Goal: Information Seeking & Learning: Check status

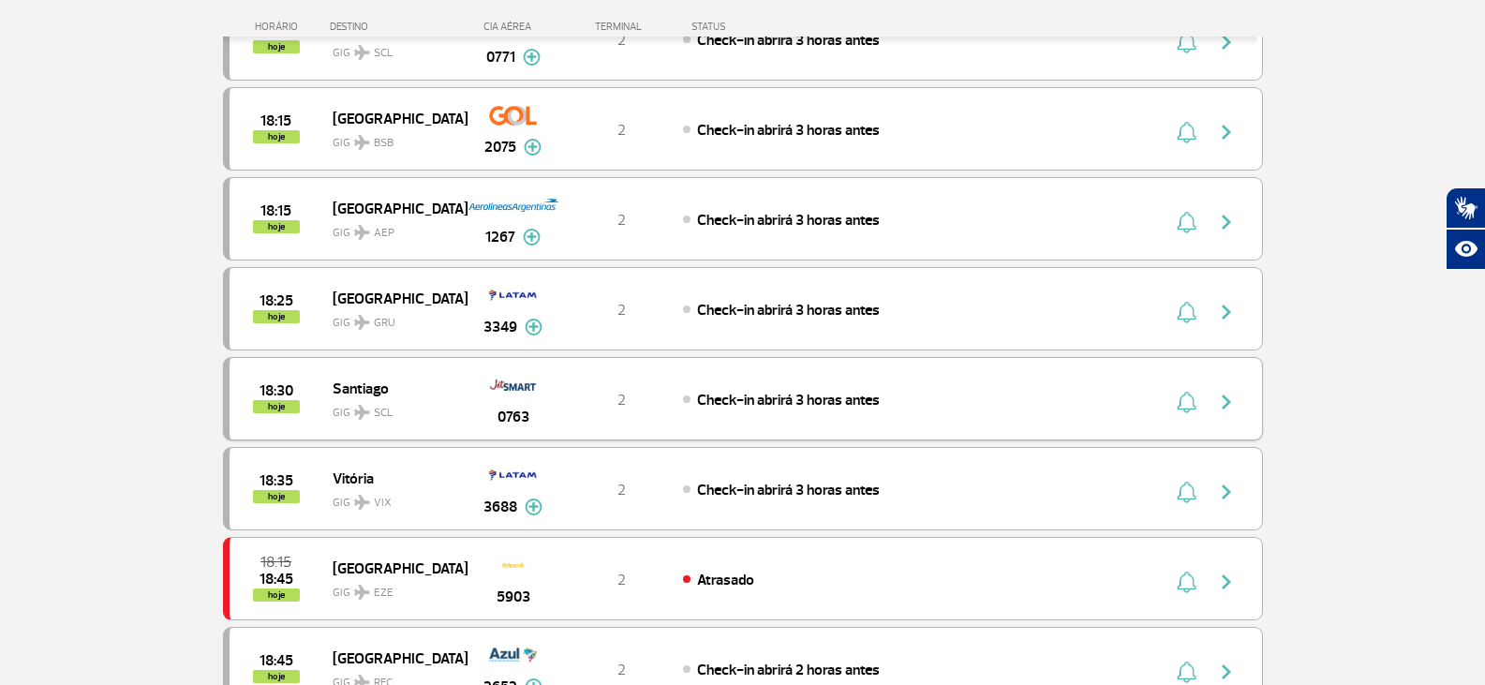
scroll to position [3842, 0]
click at [350, 337] on div "18:25 hoje [GEOGRAPHIC_DATA] GRU 3349 2 Check-in abrirá 3 horas antes Parcerias…" at bounding box center [743, 307] width 1040 height 83
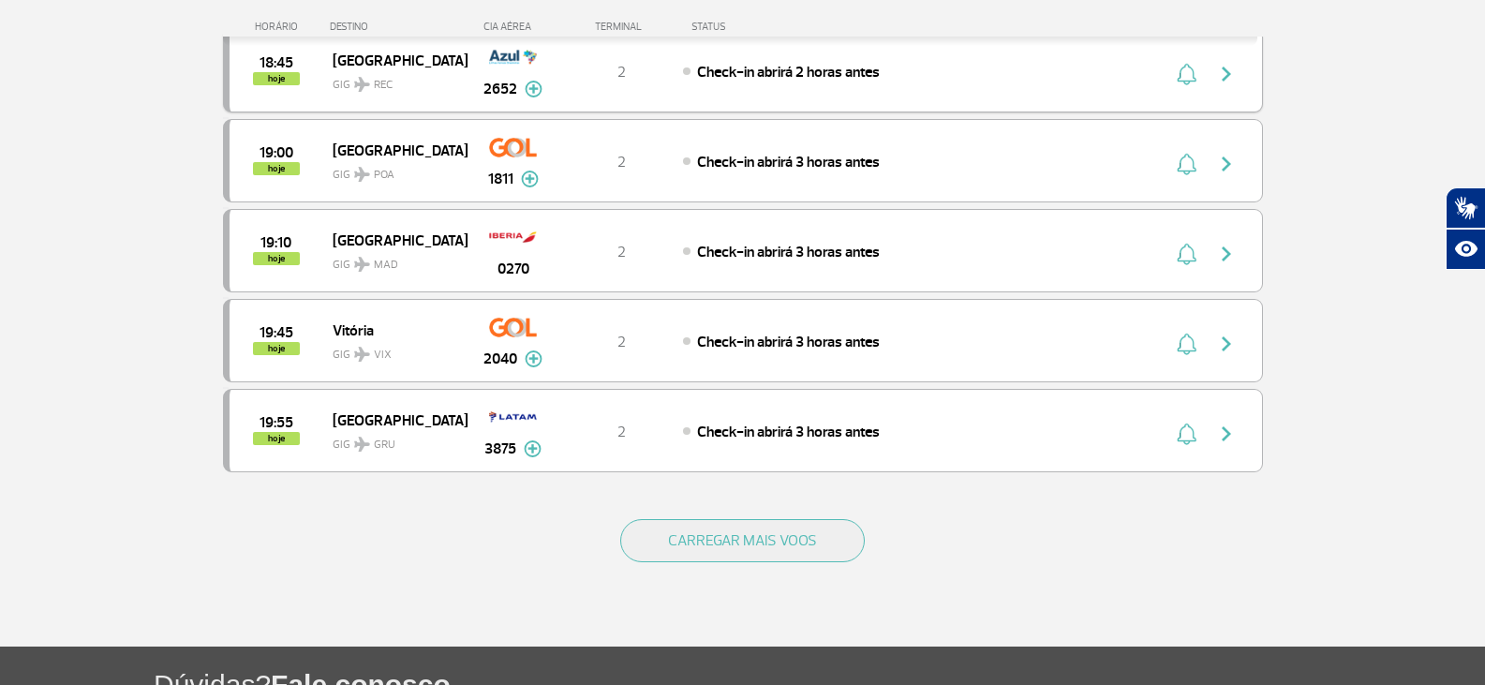
scroll to position [1649, 0]
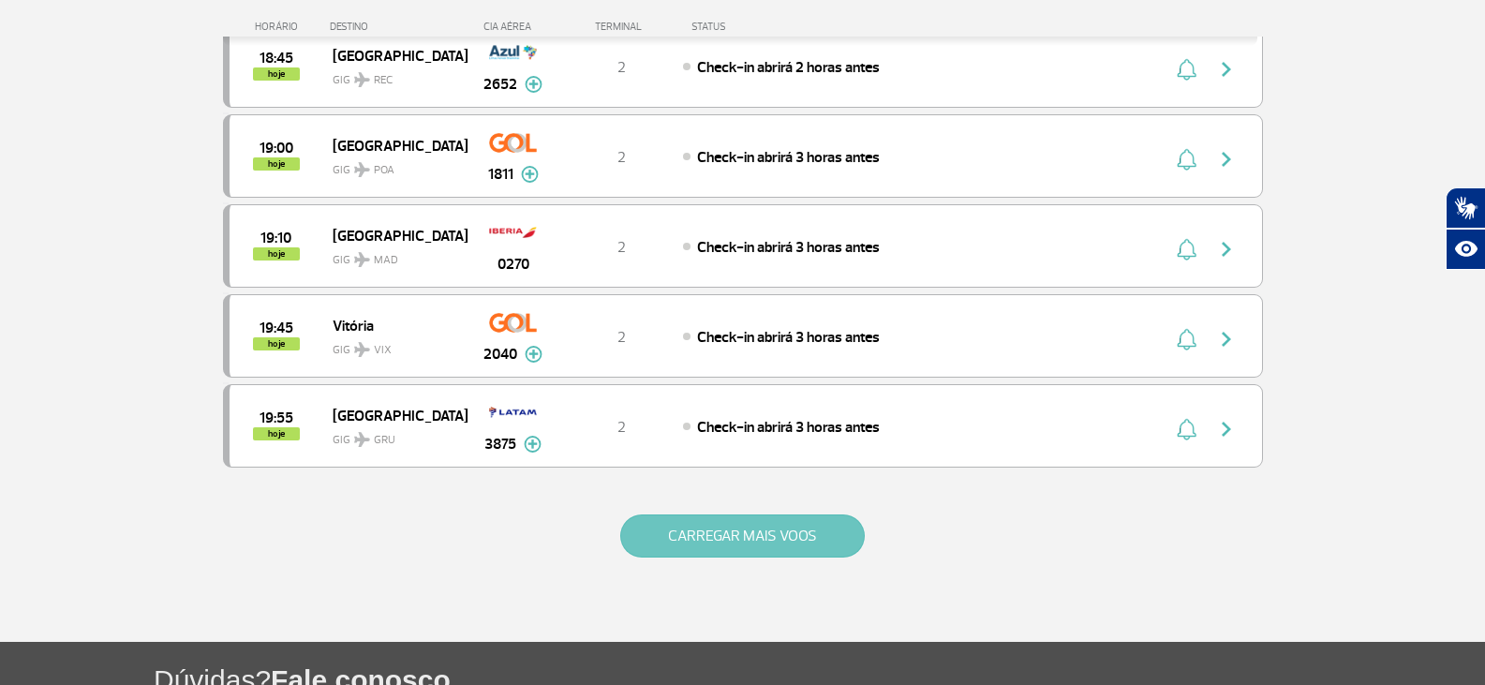
click at [661, 527] on button "CARREGAR MAIS VOOS" at bounding box center [742, 535] width 245 height 43
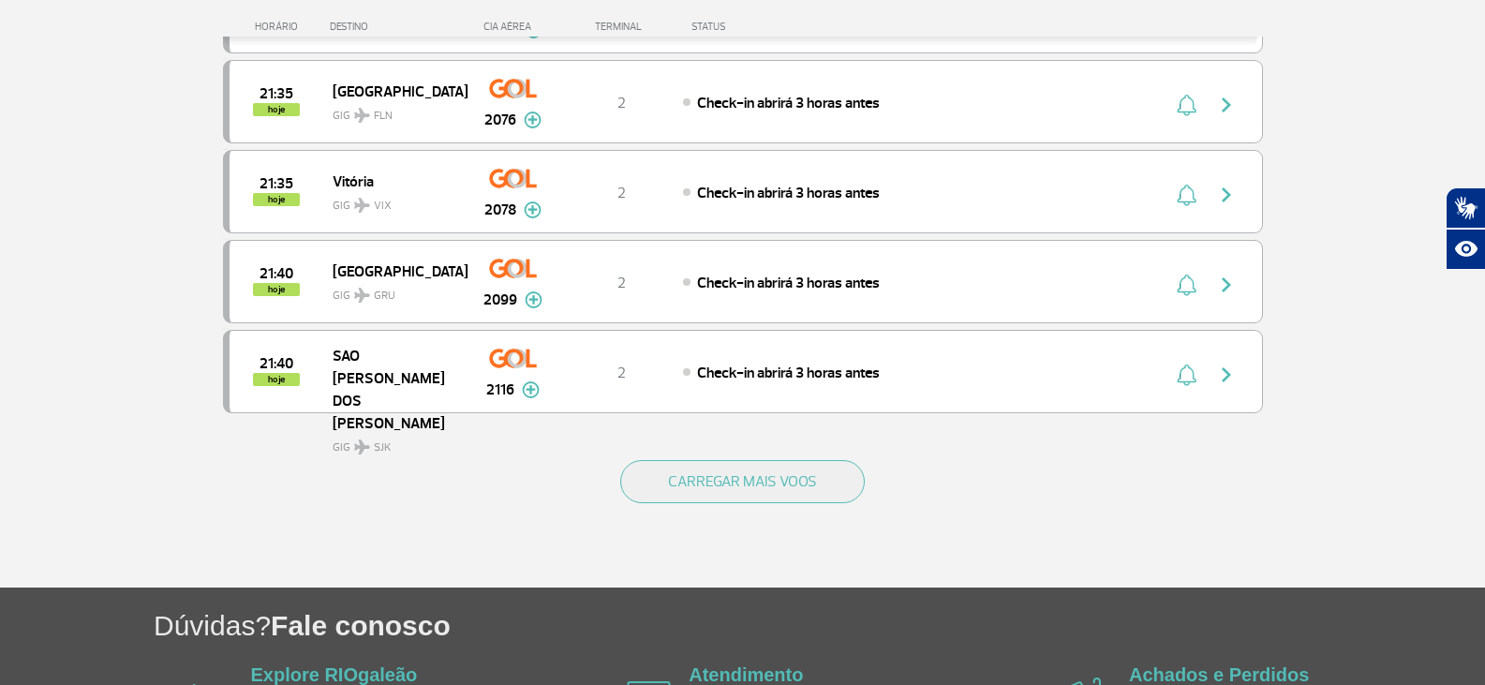
scroll to position [3523, 0]
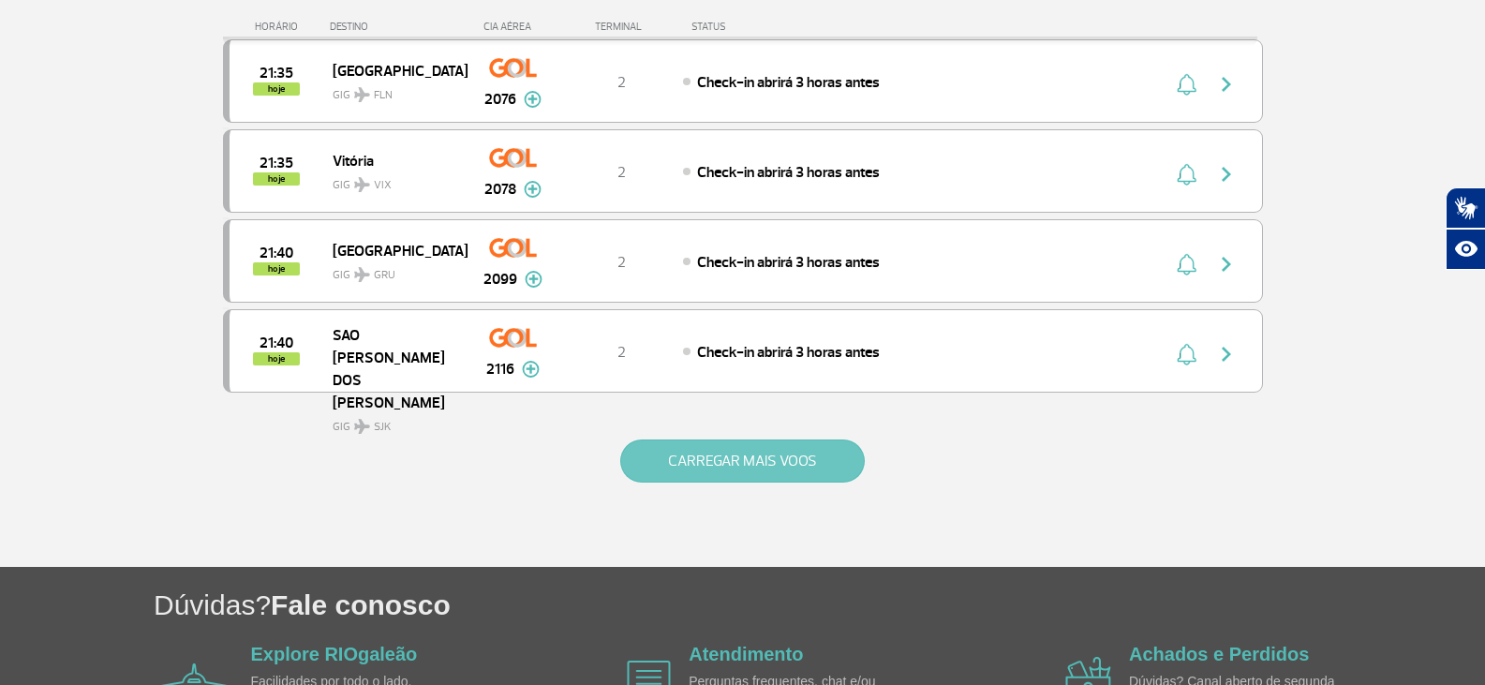
click at [706, 474] on button "CARREGAR MAIS VOOS" at bounding box center [742, 460] width 245 height 43
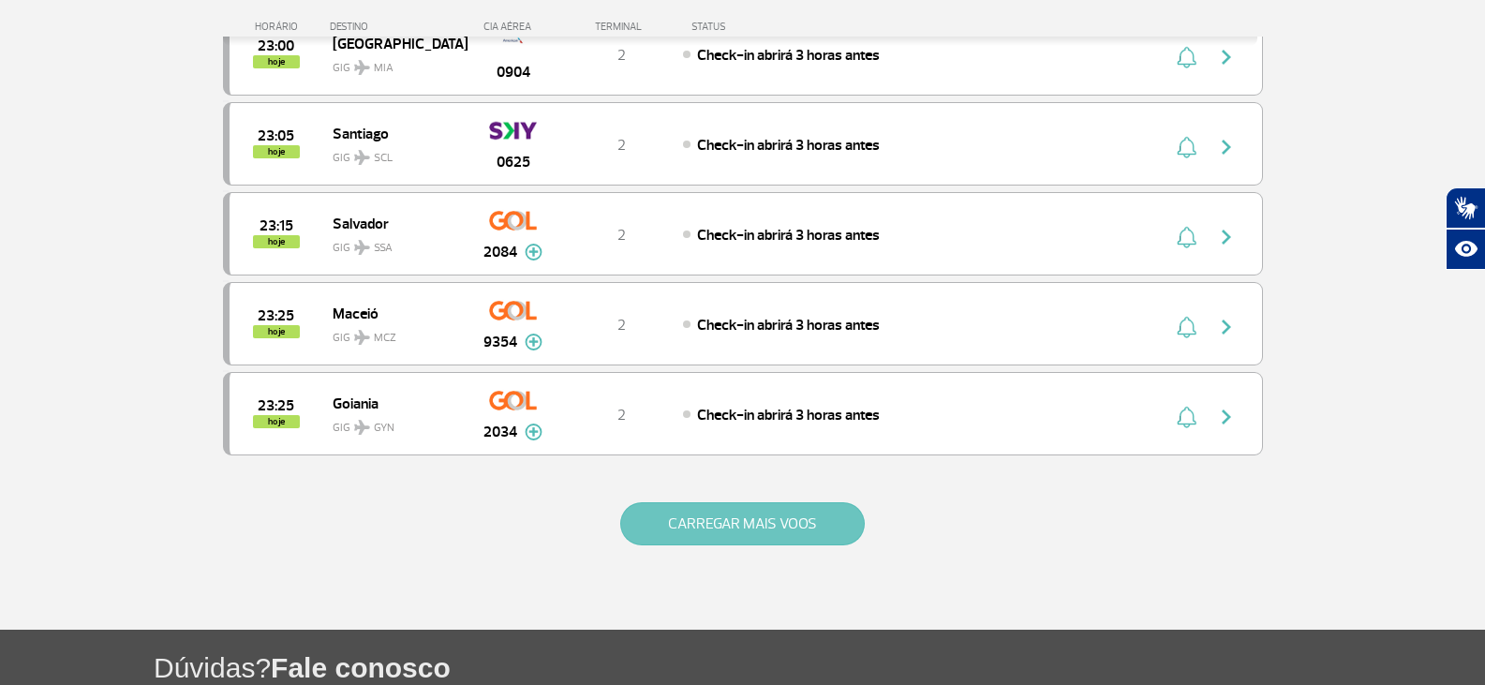
scroll to position [5304, 0]
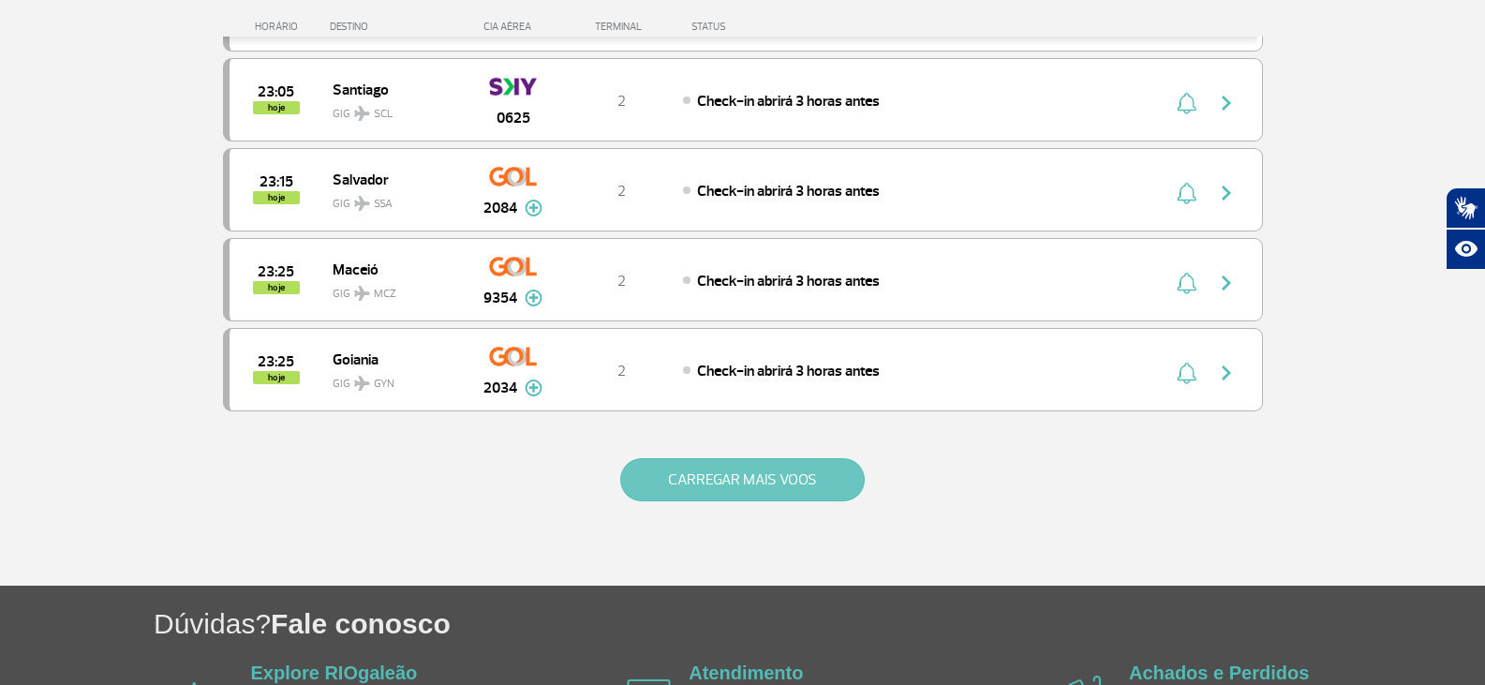
click at [705, 474] on button "CARREGAR MAIS VOOS" at bounding box center [742, 479] width 245 height 43
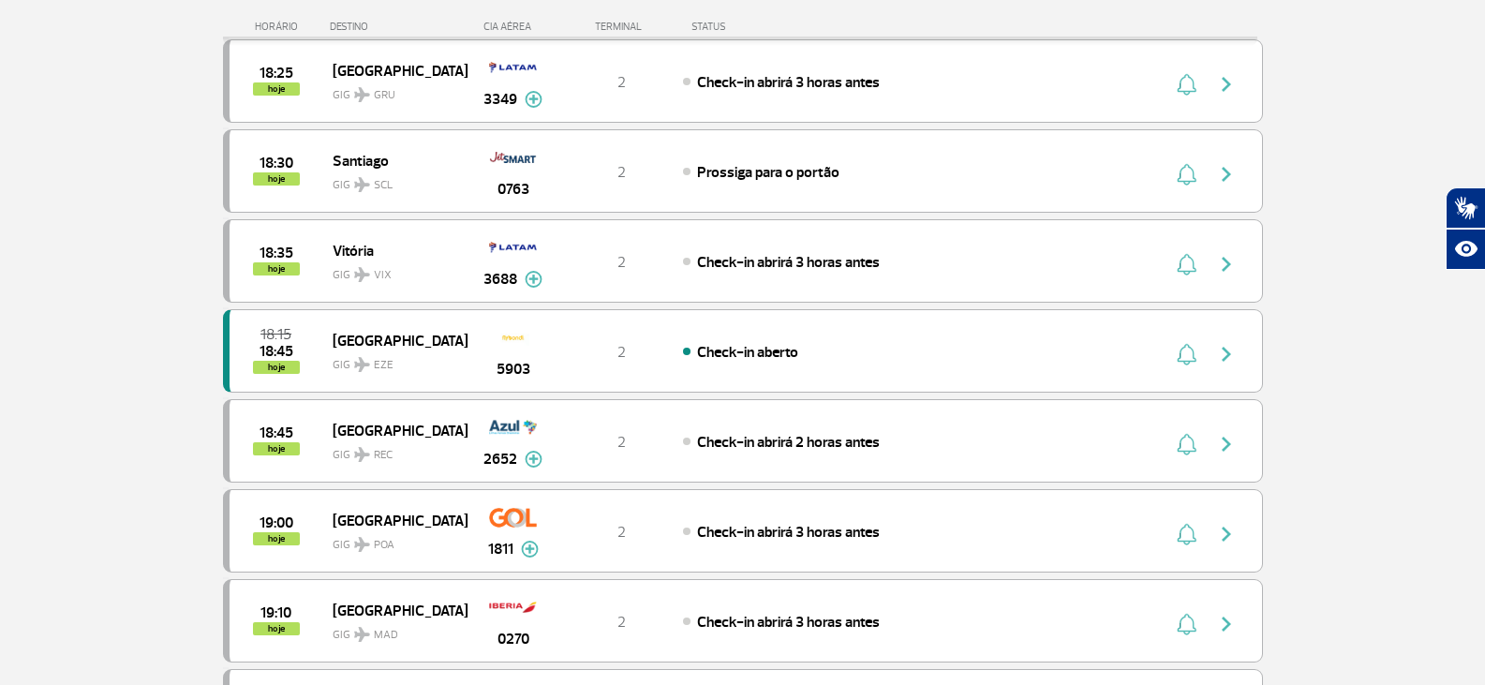
scroll to position [1368, 0]
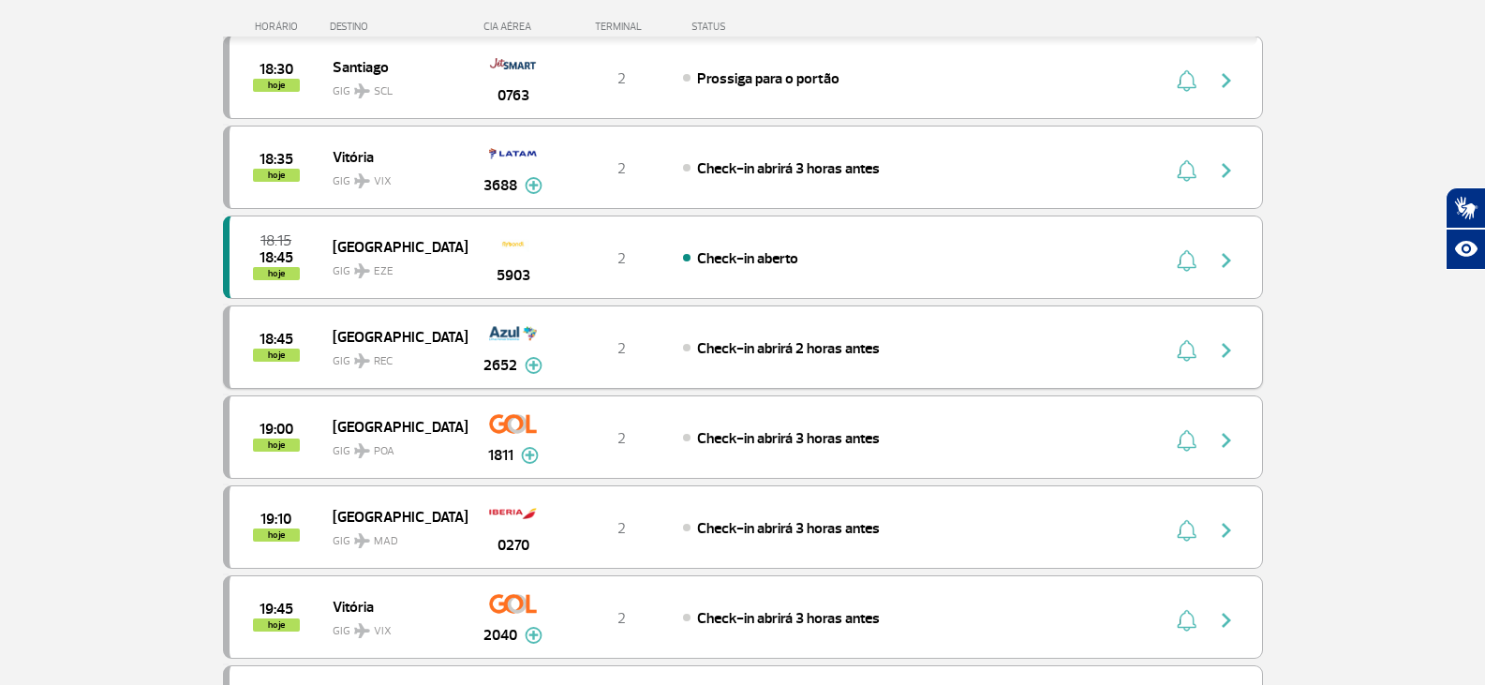
click at [528, 366] on img at bounding box center [534, 365] width 18 height 17
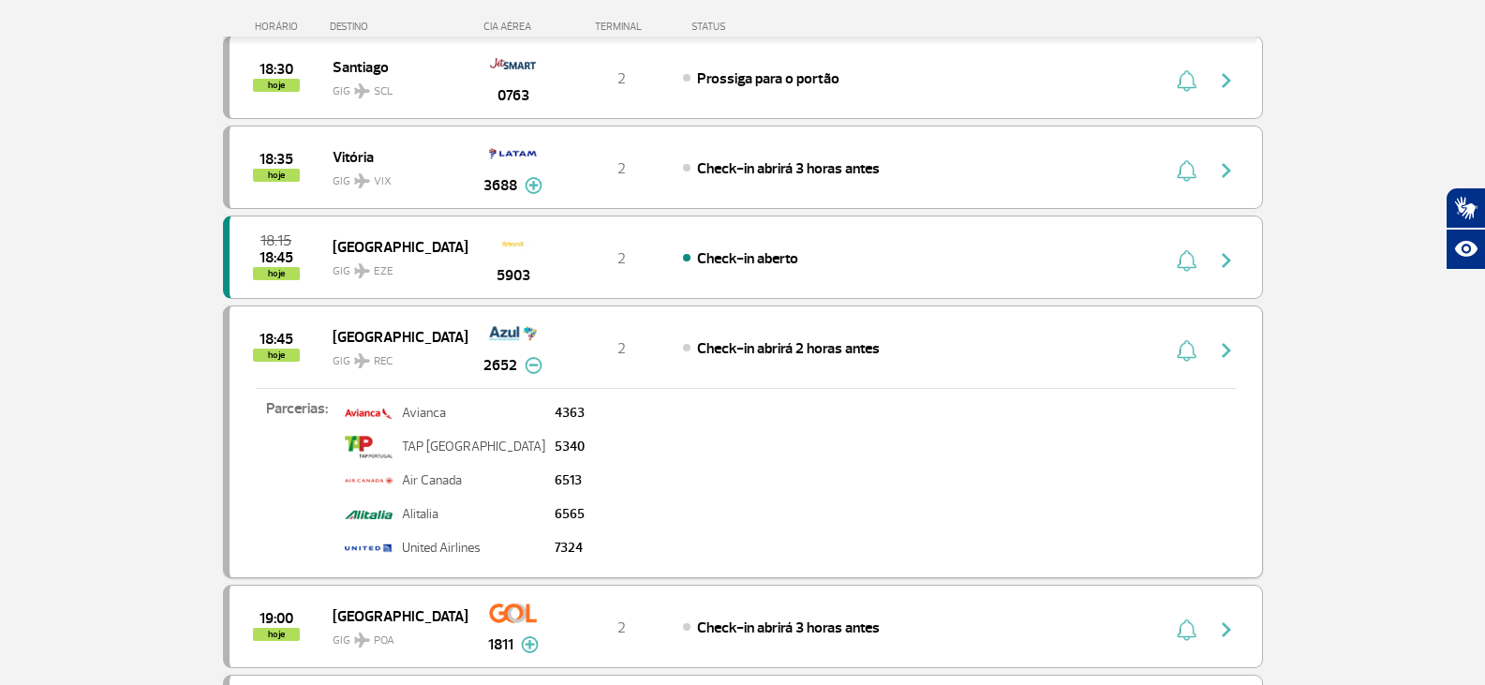
scroll to position [1462, 0]
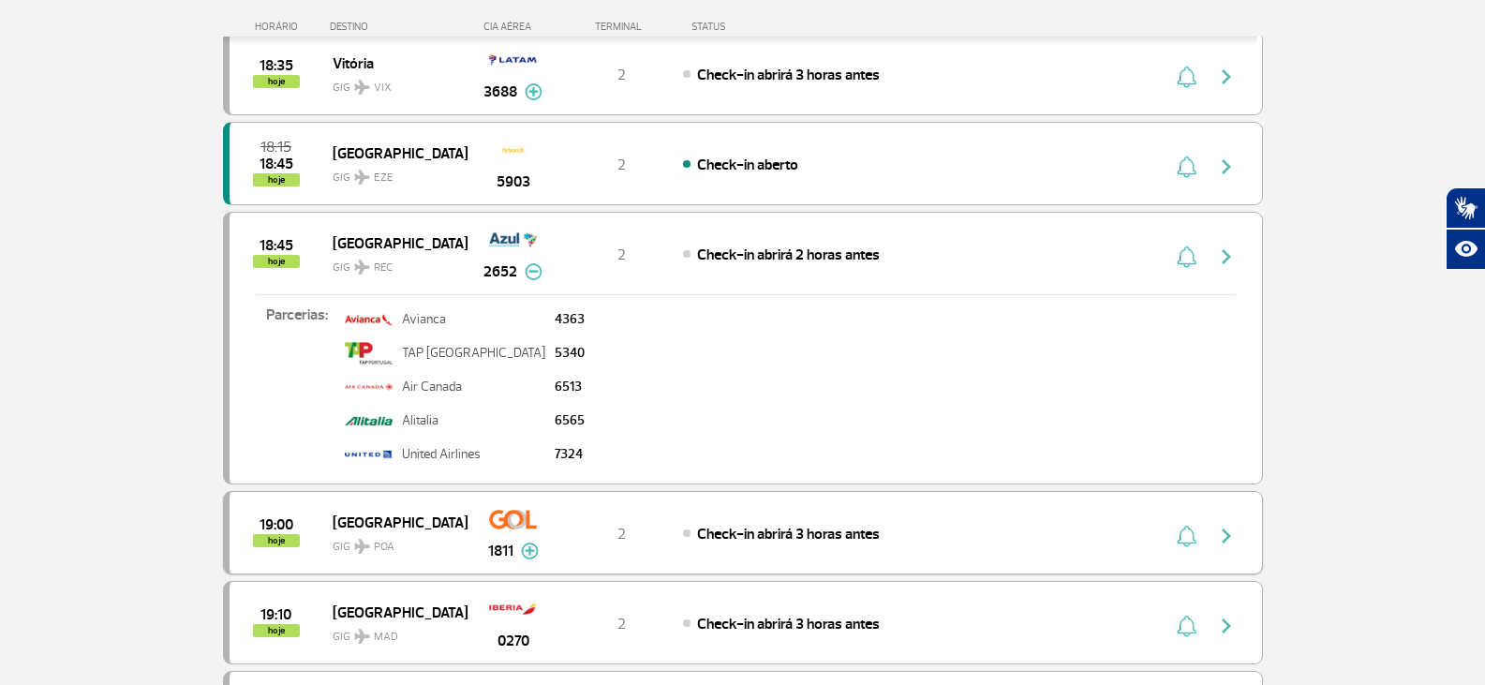
click at [531, 552] on img at bounding box center [530, 551] width 18 height 17
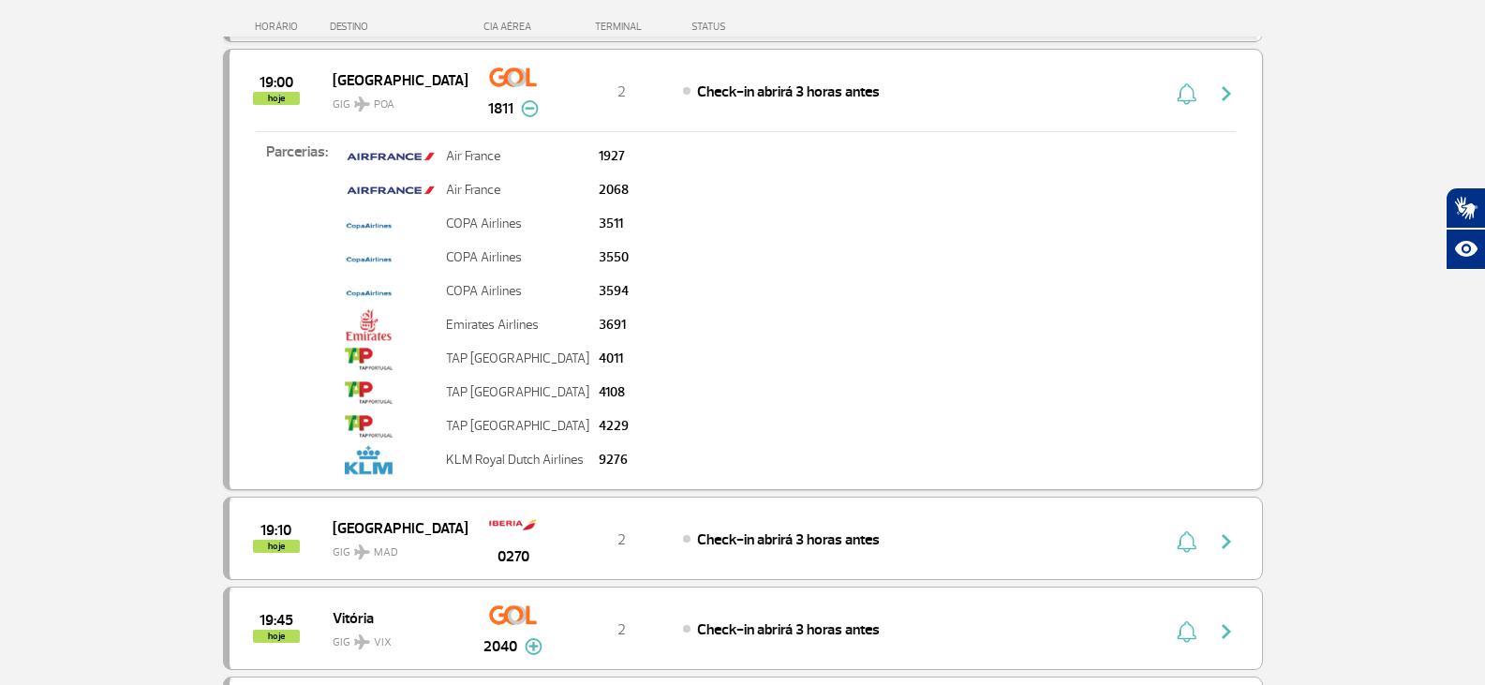
scroll to position [2024, 0]
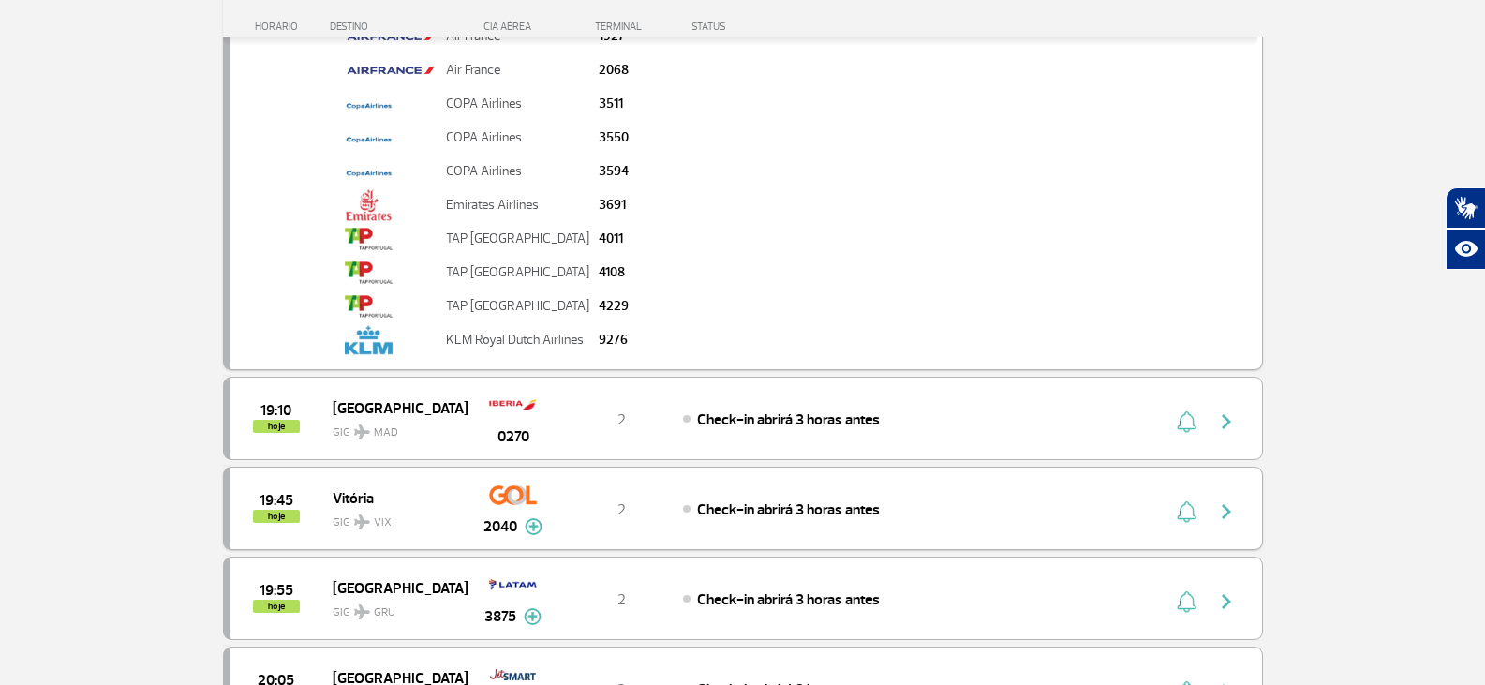
click at [534, 535] on img at bounding box center [534, 526] width 18 height 17
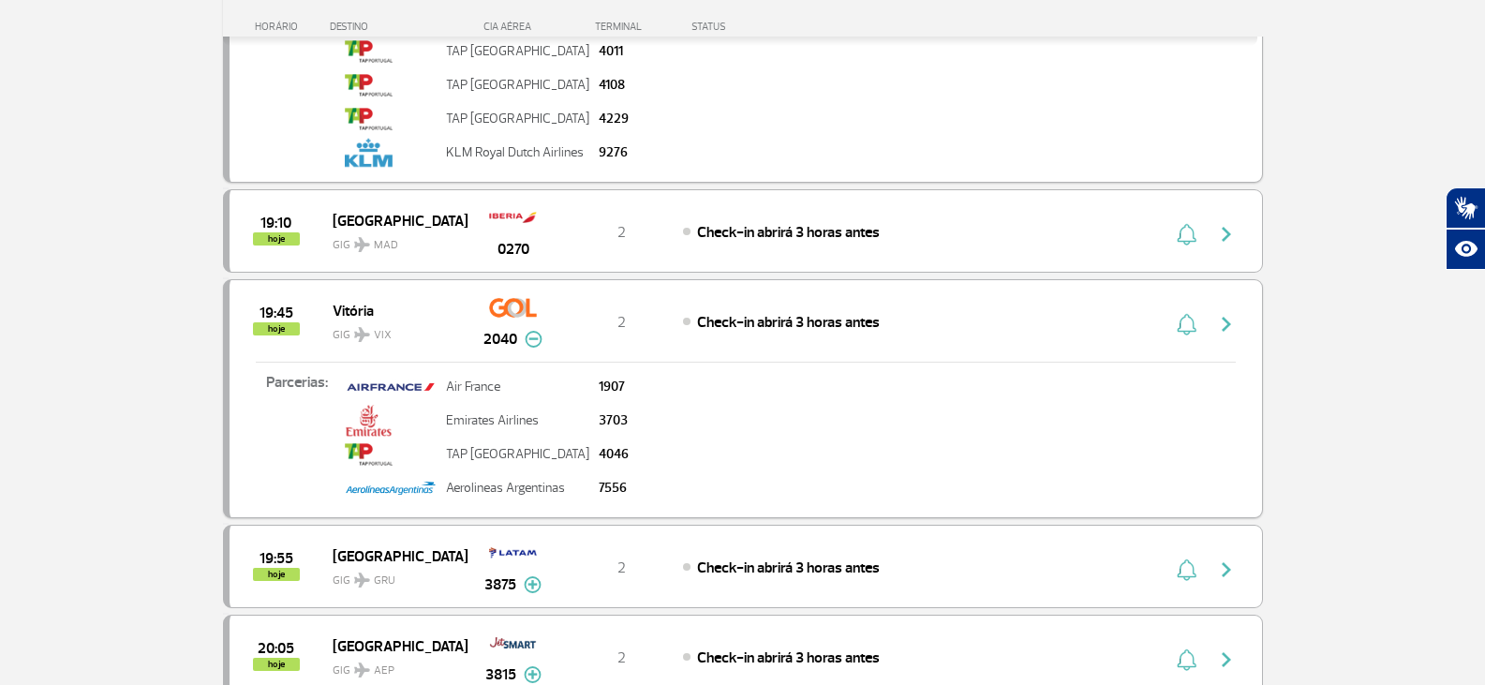
scroll to position [2305, 0]
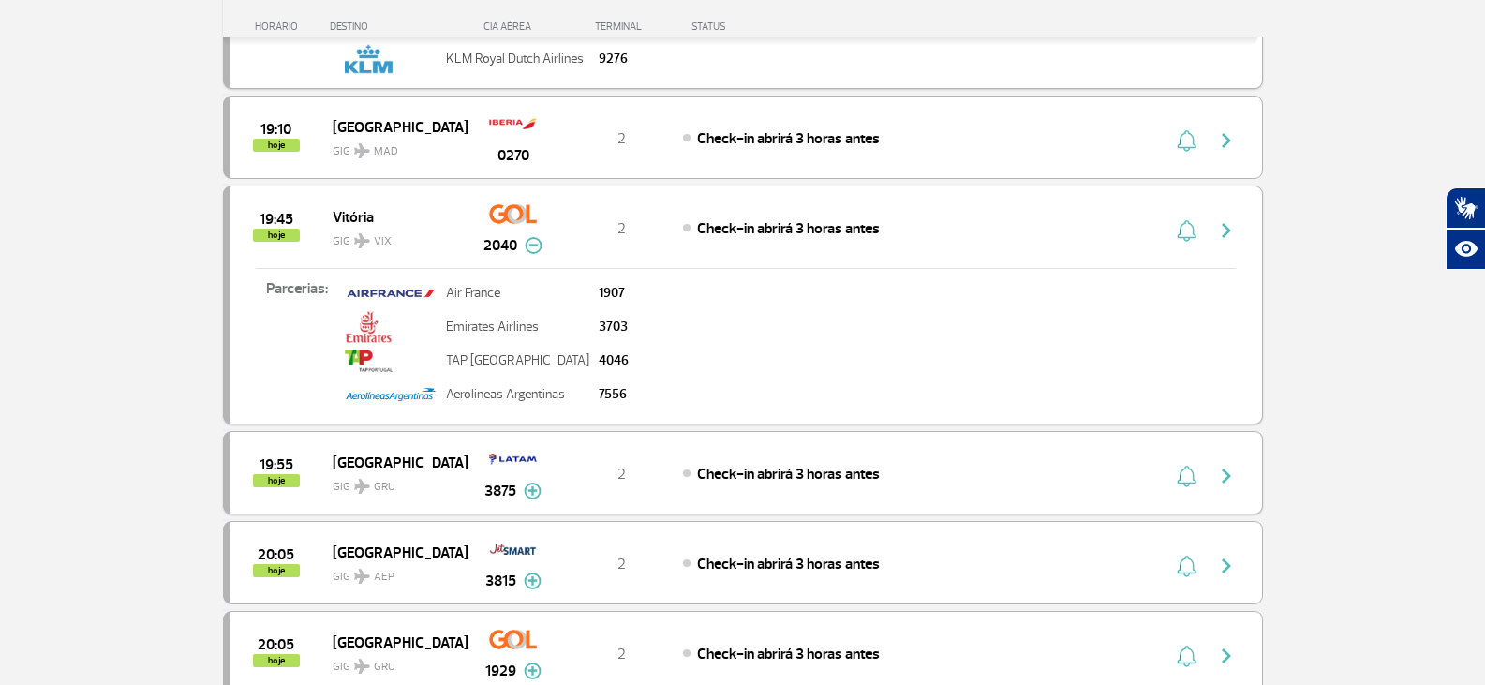
click at [529, 494] on img at bounding box center [533, 491] width 18 height 17
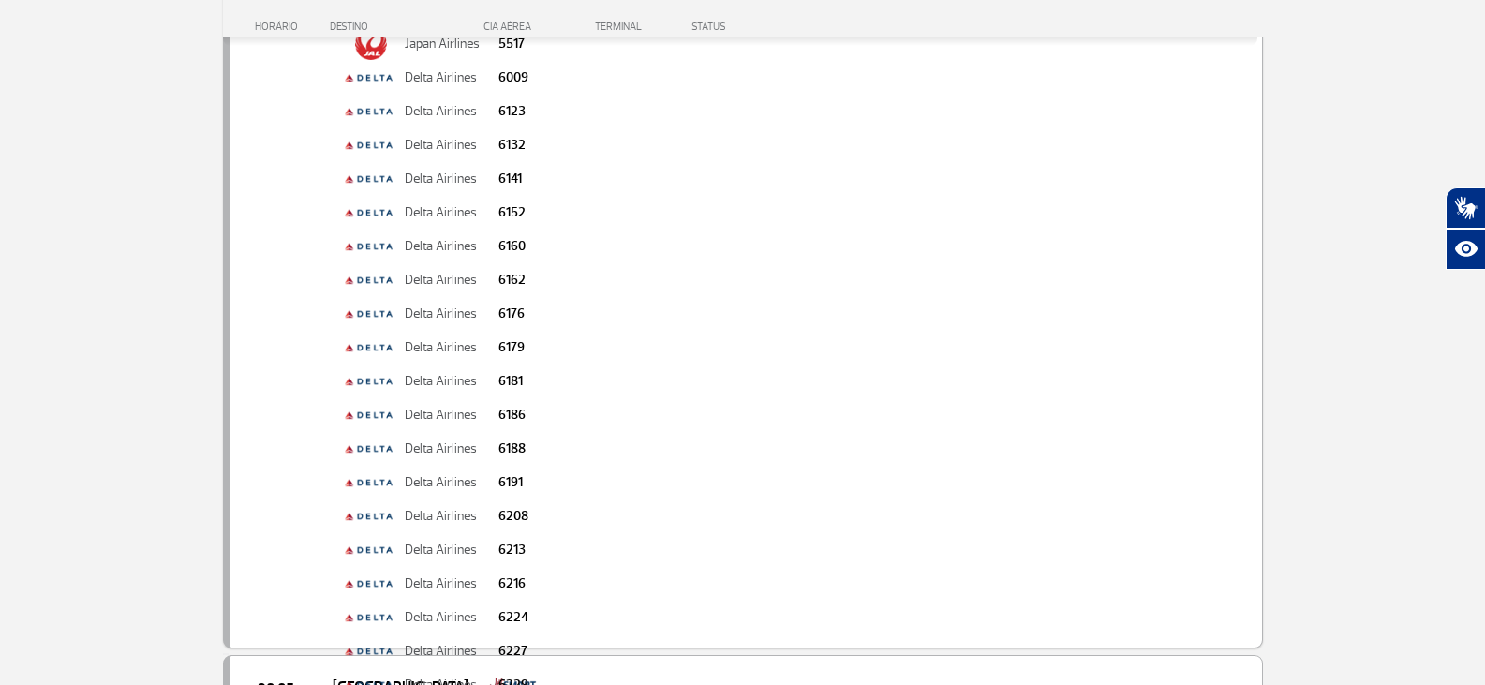
scroll to position [3055, 0]
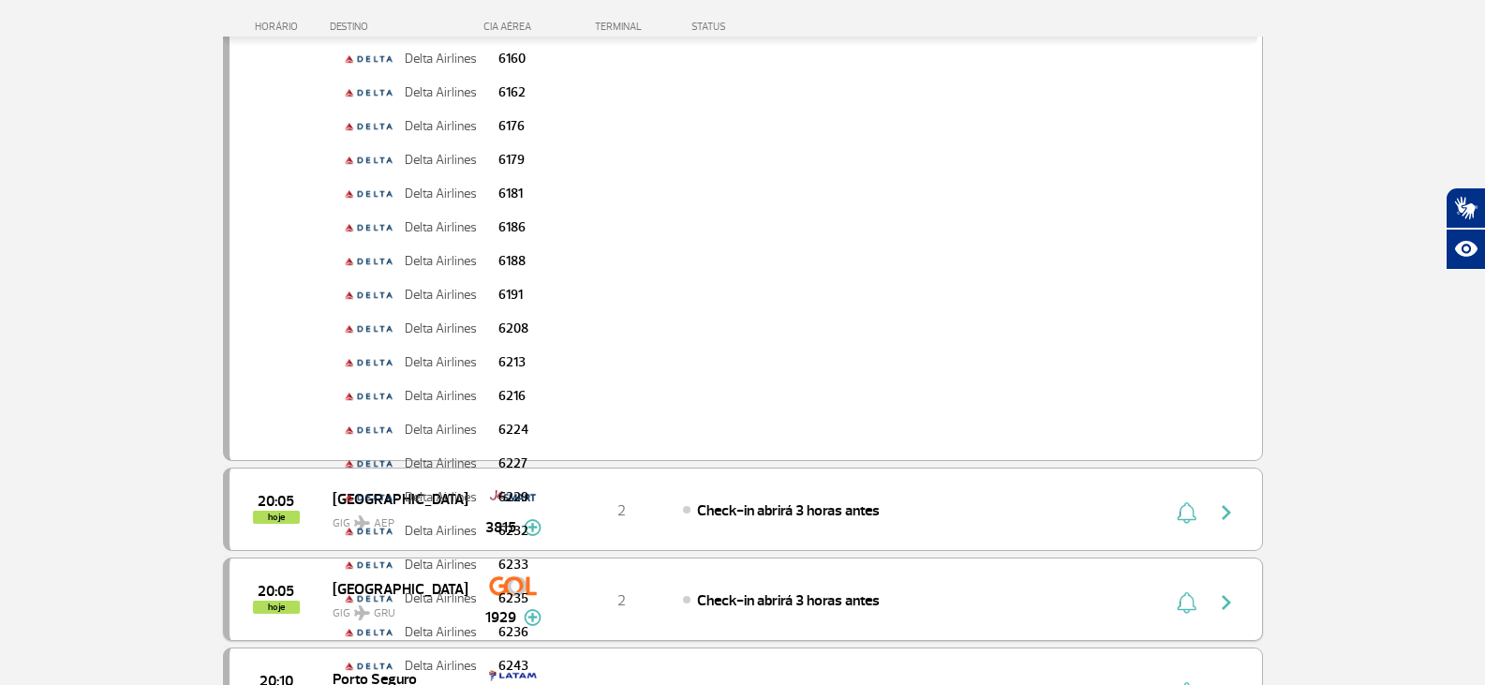
click at [540, 618] on img at bounding box center [533, 617] width 18 height 17
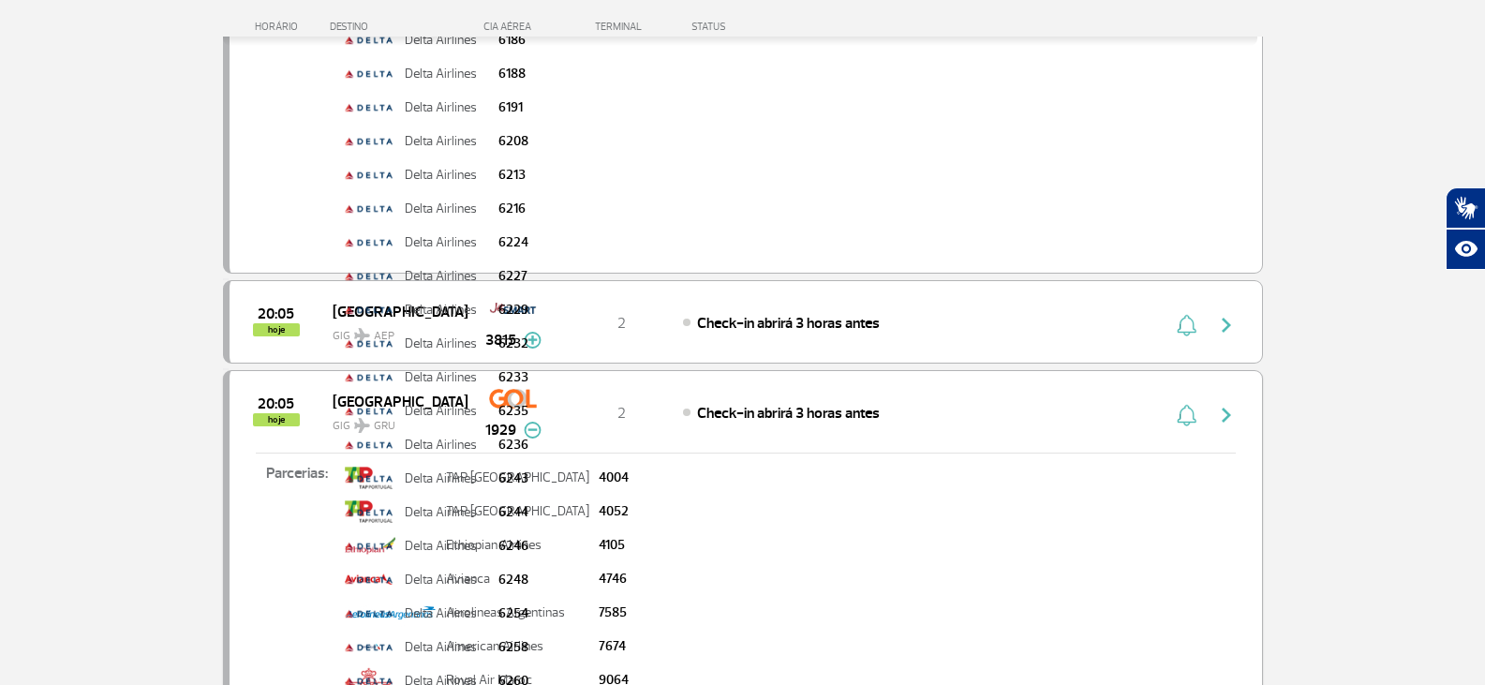
scroll to position [3430, 0]
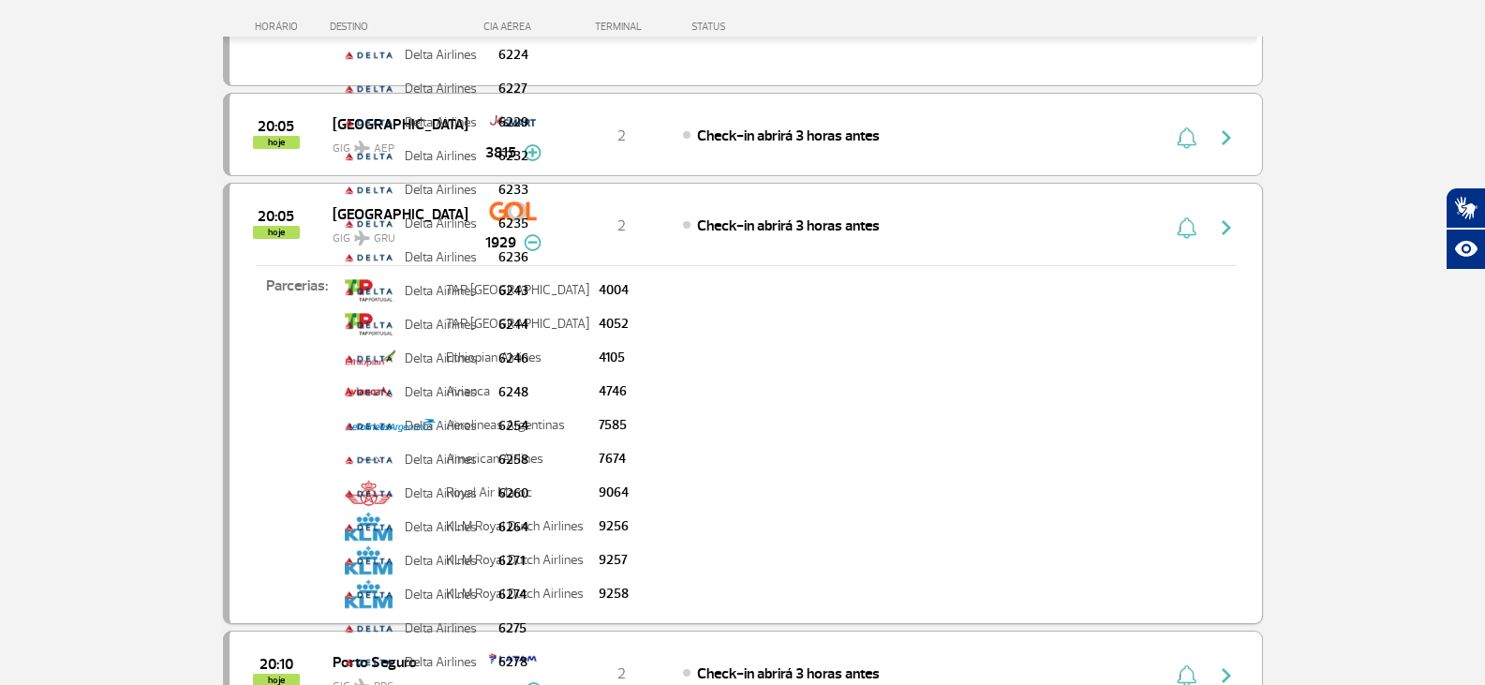
click at [671, 494] on div "Parcerias: TAP Portugal 4004 TAP Portugal 4052 Ethiopian Airlines 4105 Avianca …" at bounding box center [746, 438] width 1033 height 347
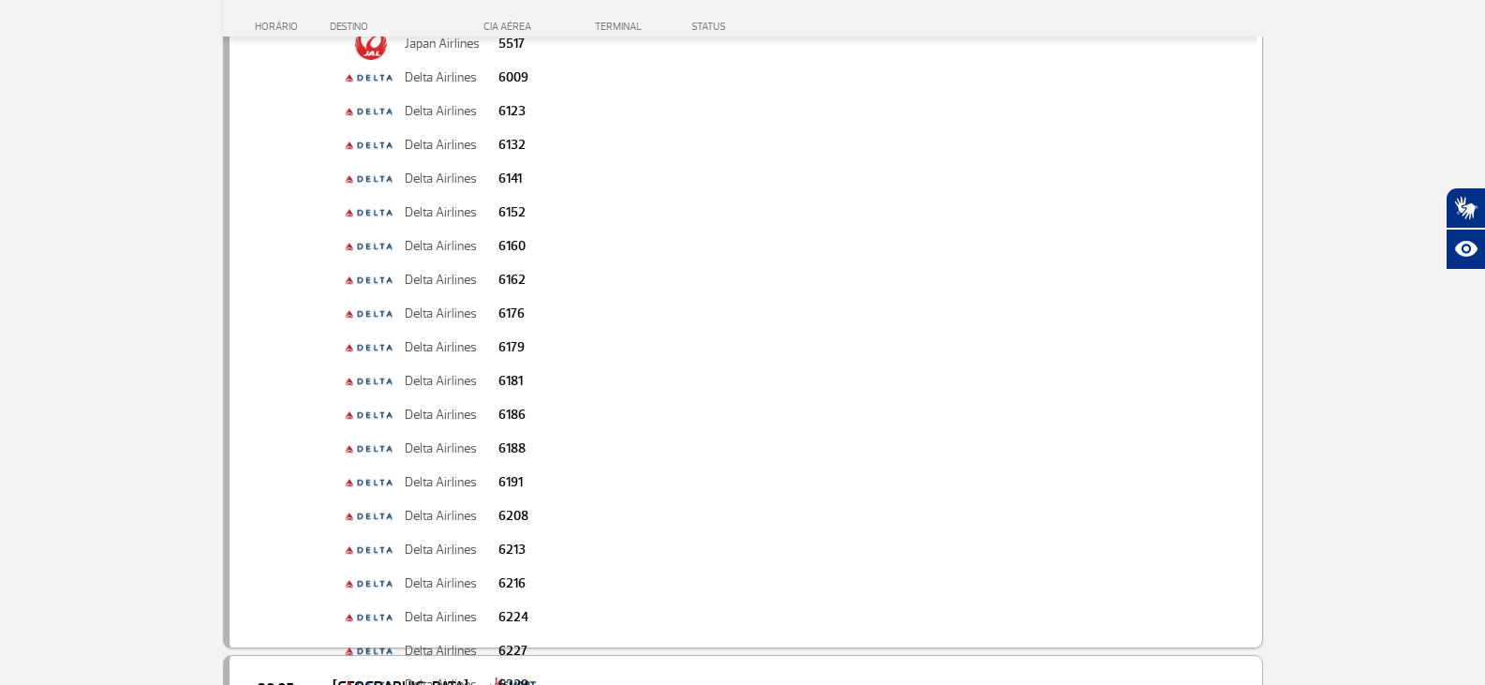
scroll to position [2493, 0]
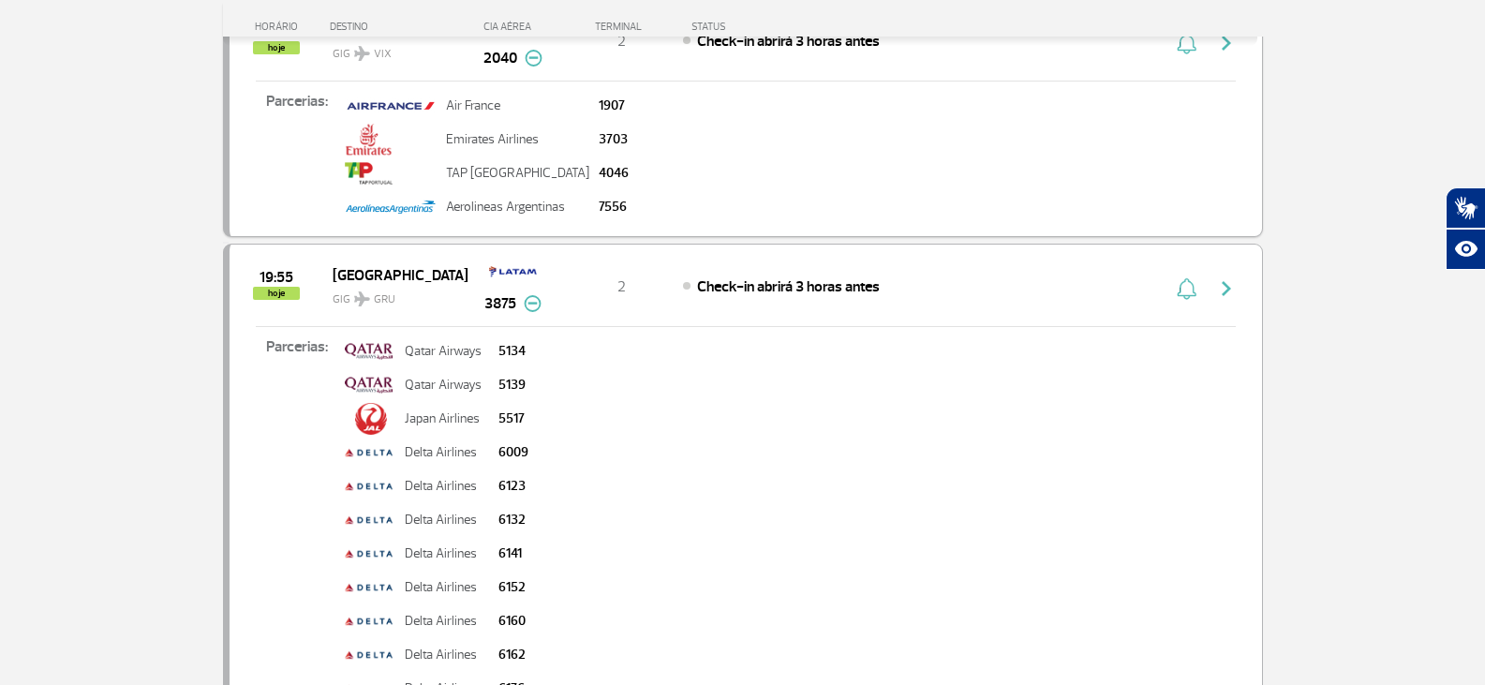
click at [532, 309] on img at bounding box center [533, 303] width 18 height 17
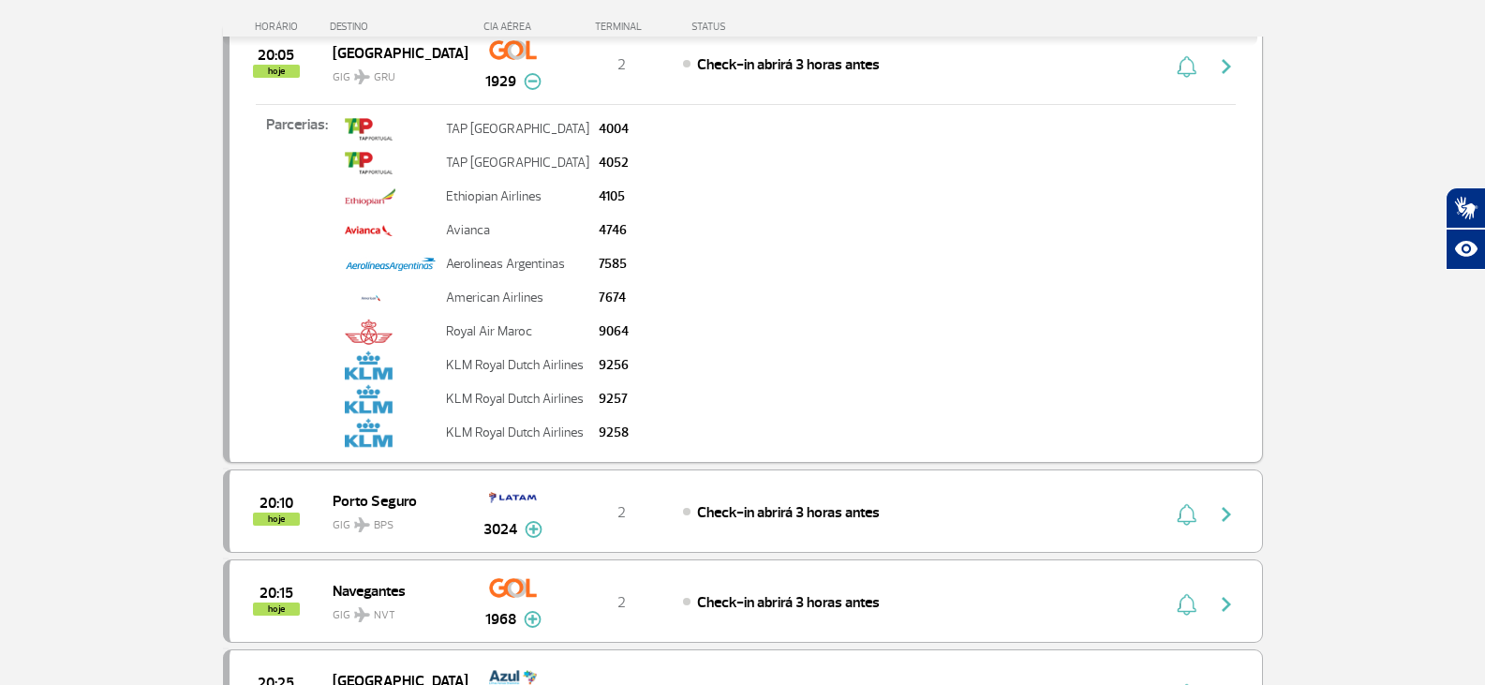
scroll to position [2961, 0]
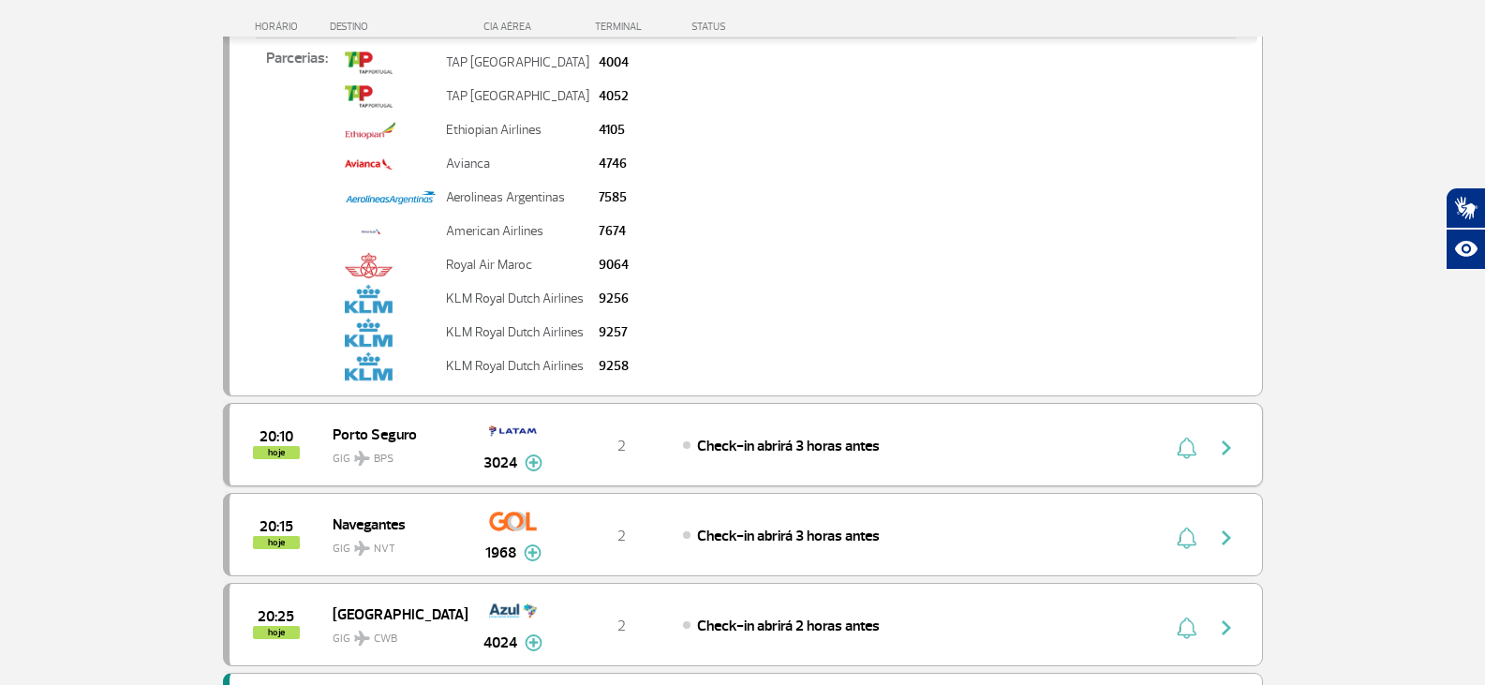
click at [527, 462] on img at bounding box center [534, 462] width 18 height 17
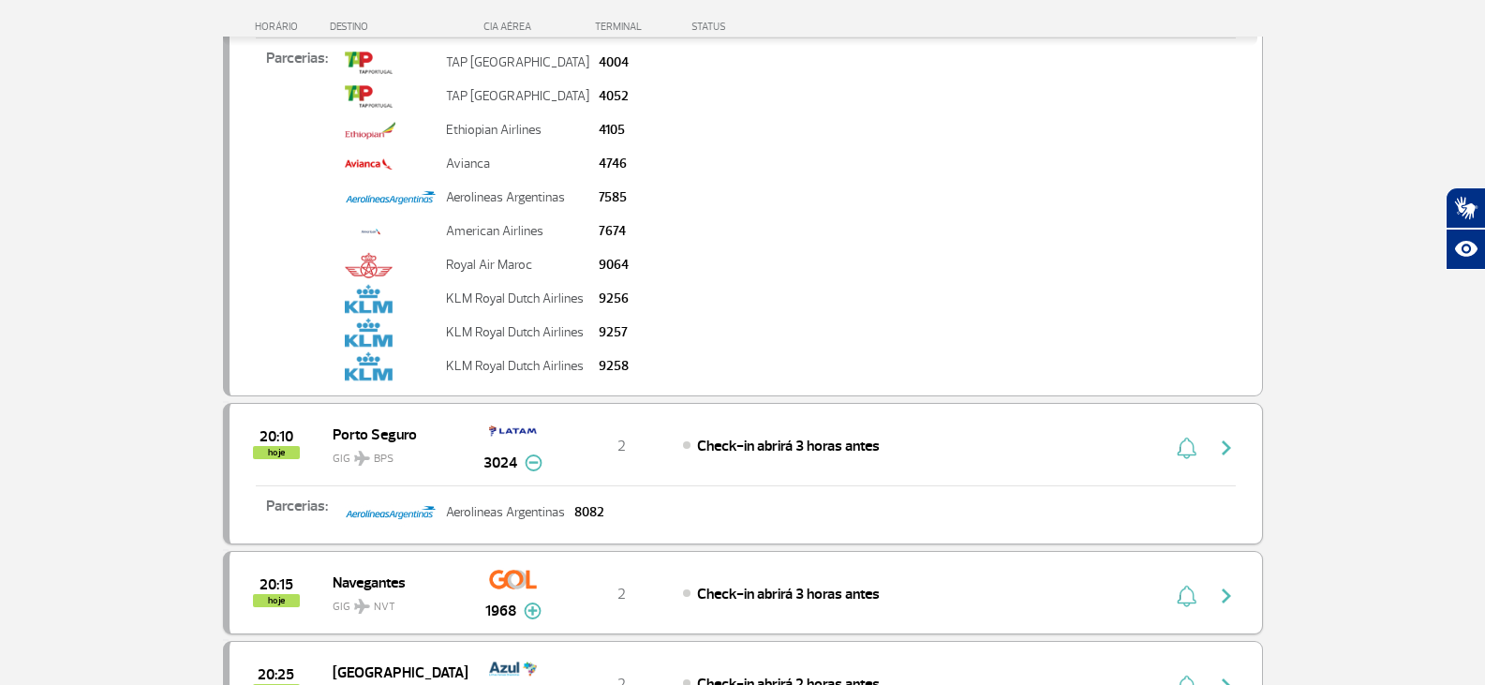
click at [536, 607] on img at bounding box center [533, 611] width 18 height 17
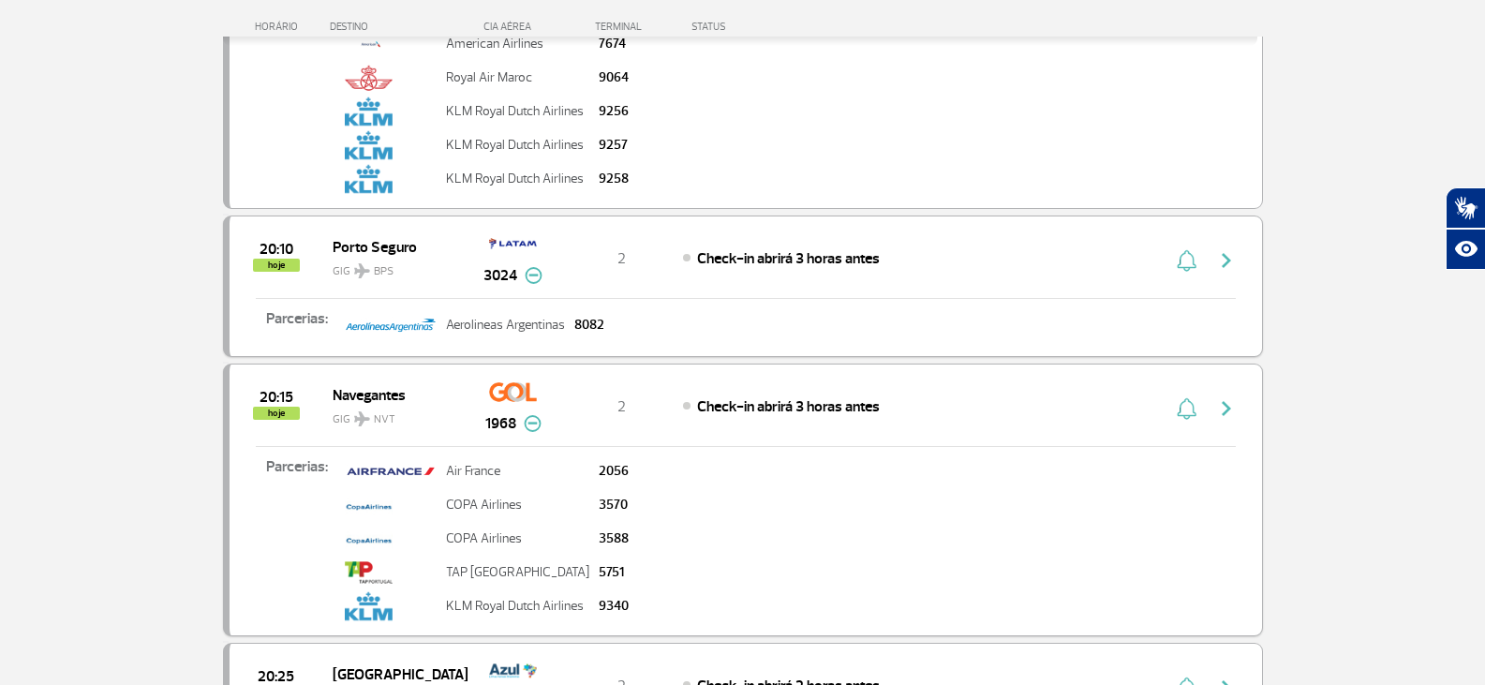
scroll to position [3336, 0]
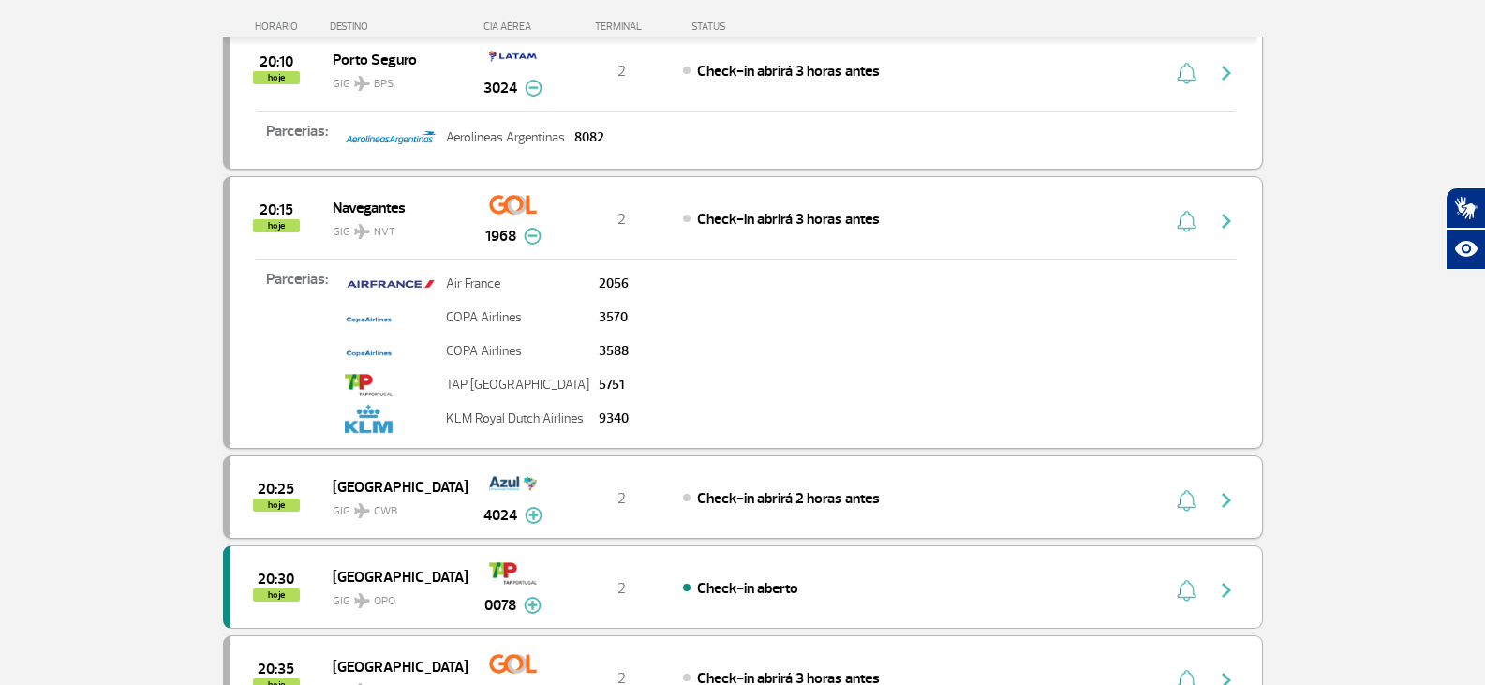
click at [532, 522] on img at bounding box center [534, 515] width 18 height 17
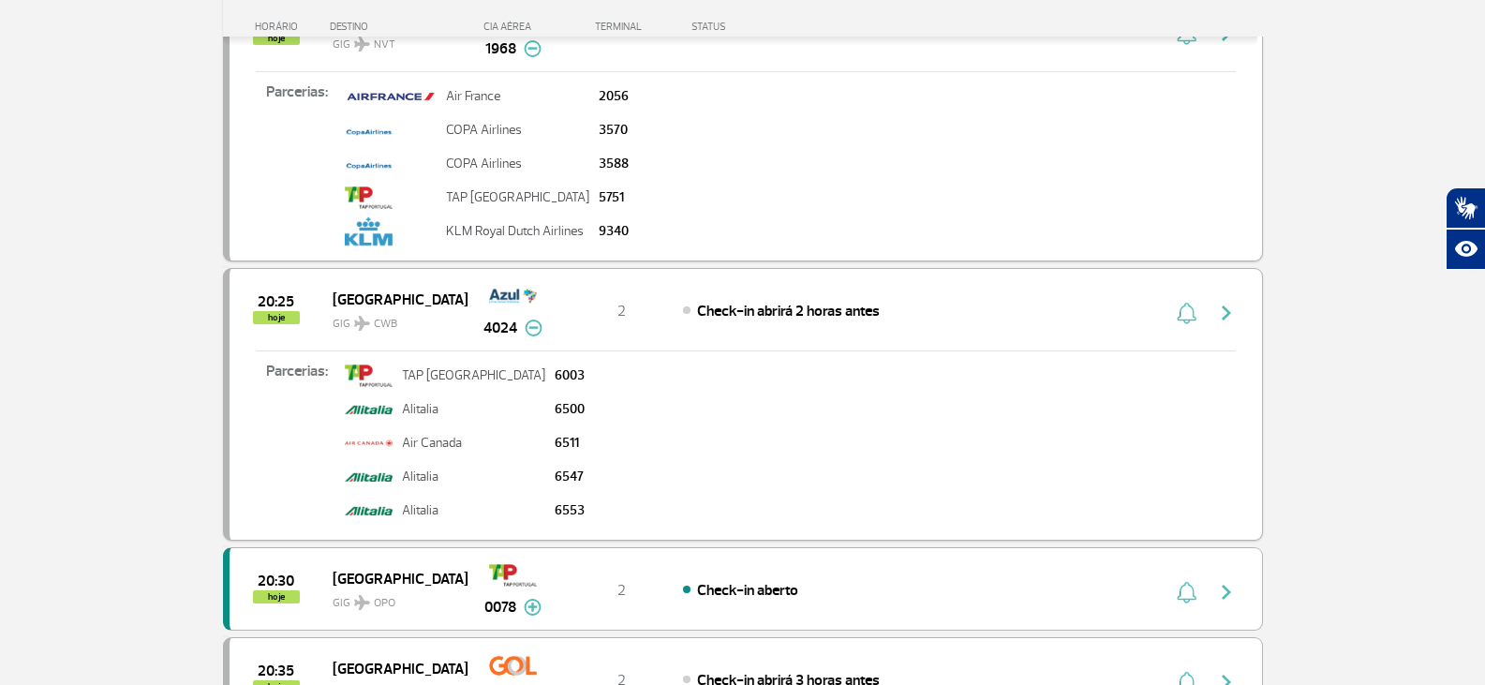
scroll to position [3711, 0]
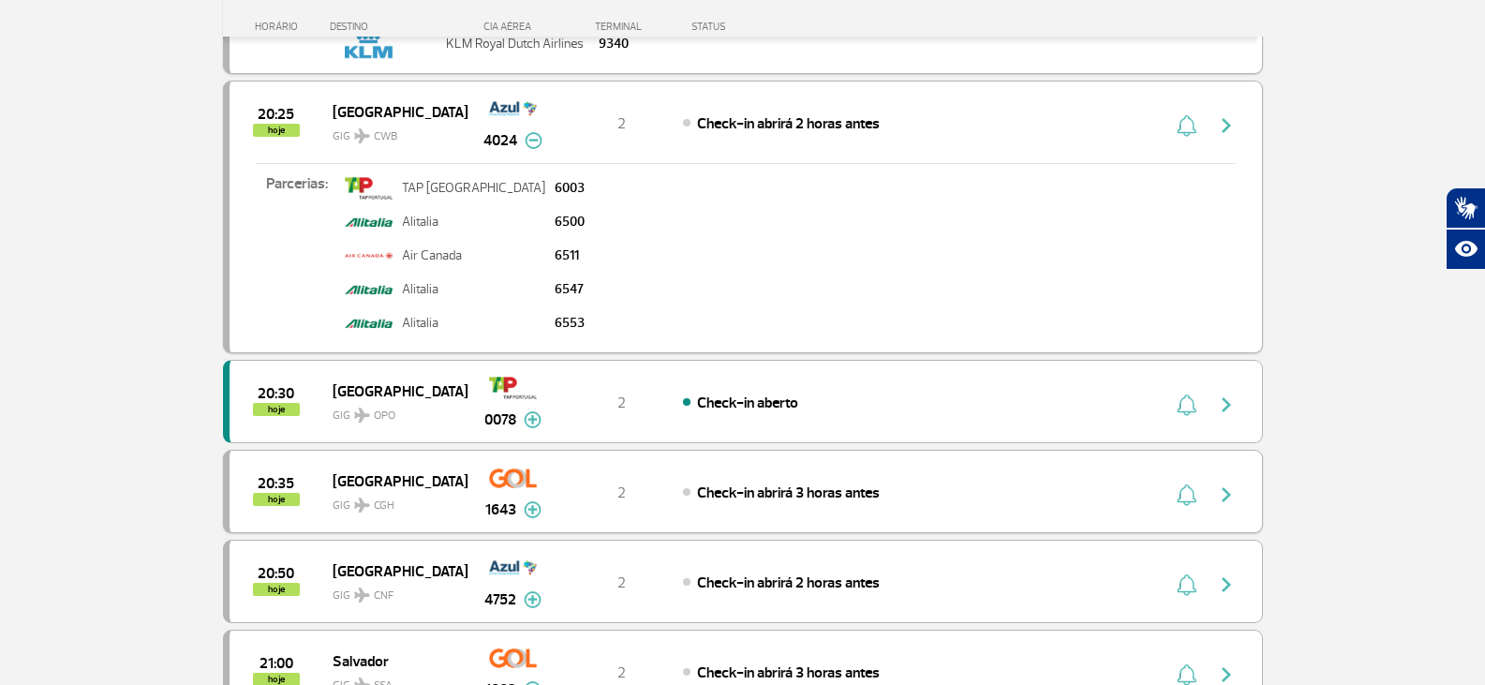
click at [533, 514] on img at bounding box center [533, 509] width 18 height 17
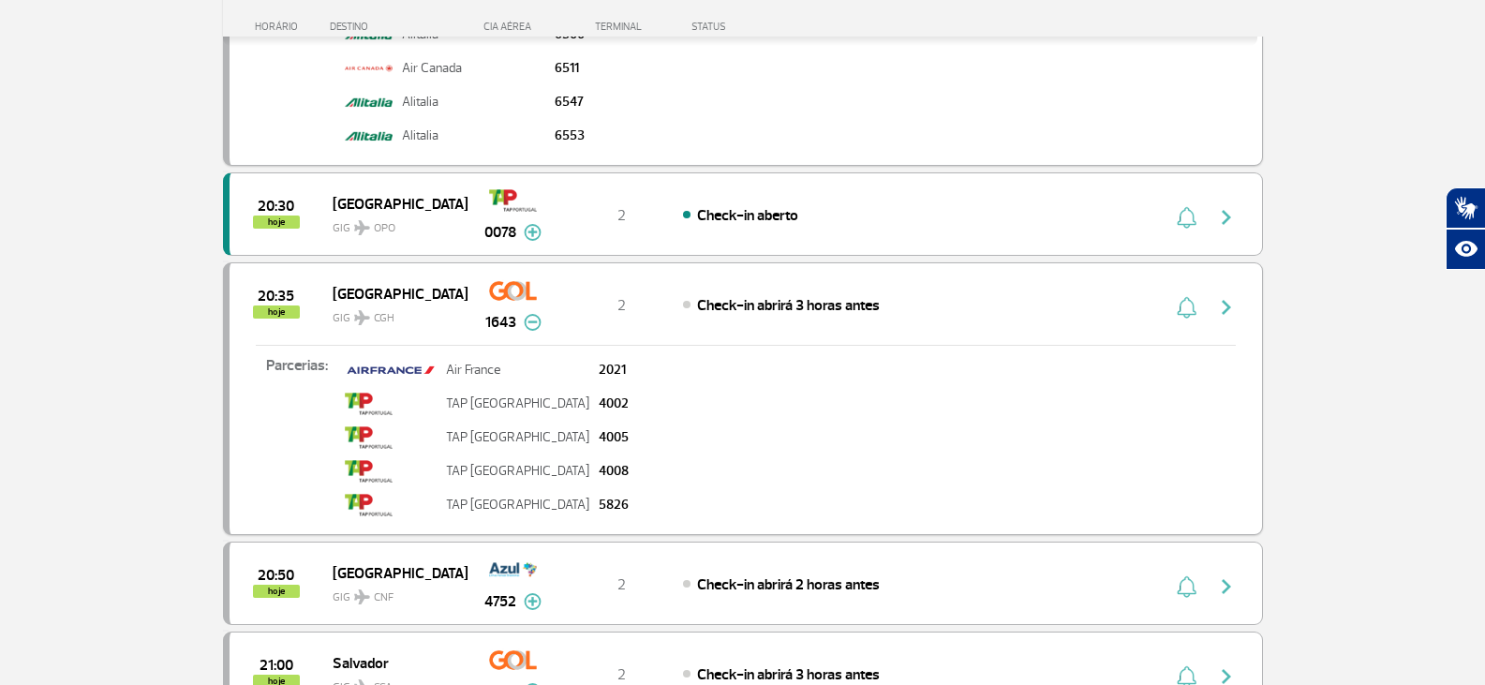
scroll to position [3992, 0]
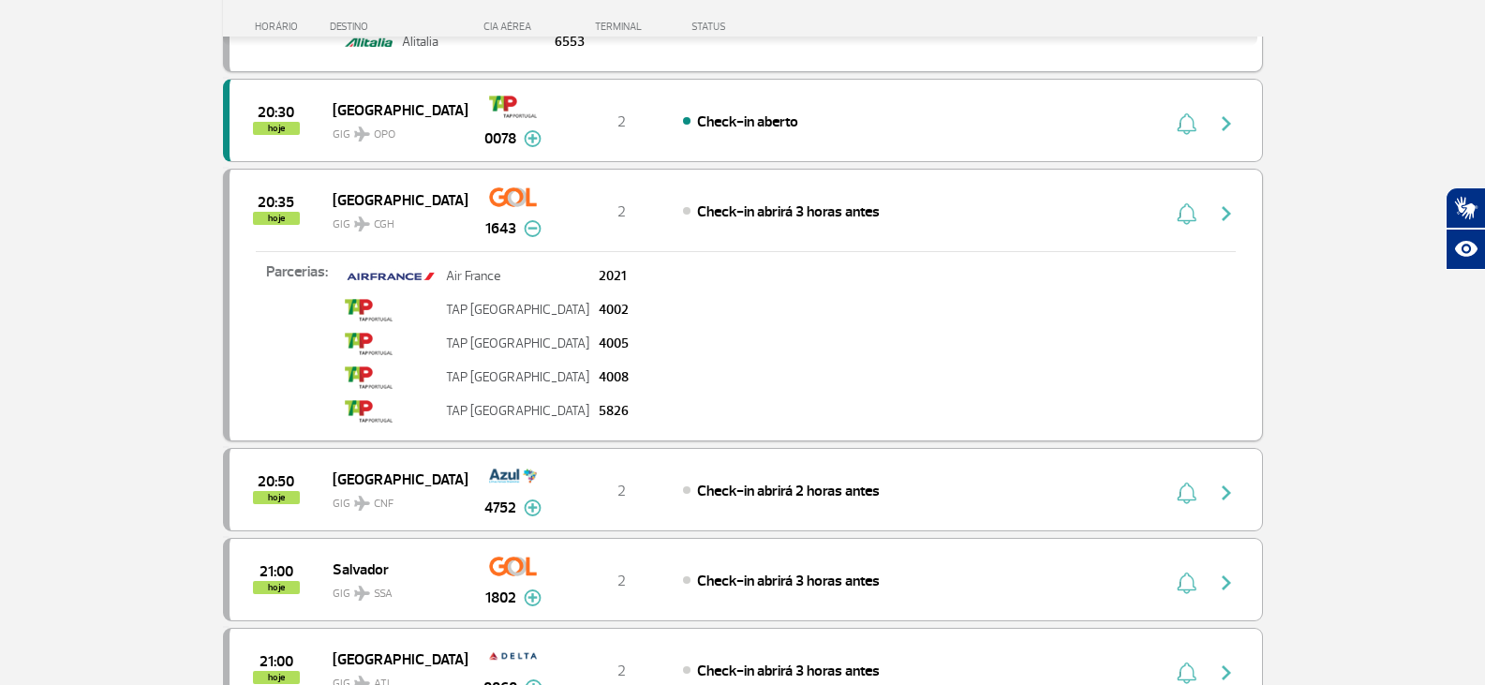
click at [533, 514] on img at bounding box center [533, 507] width 18 height 17
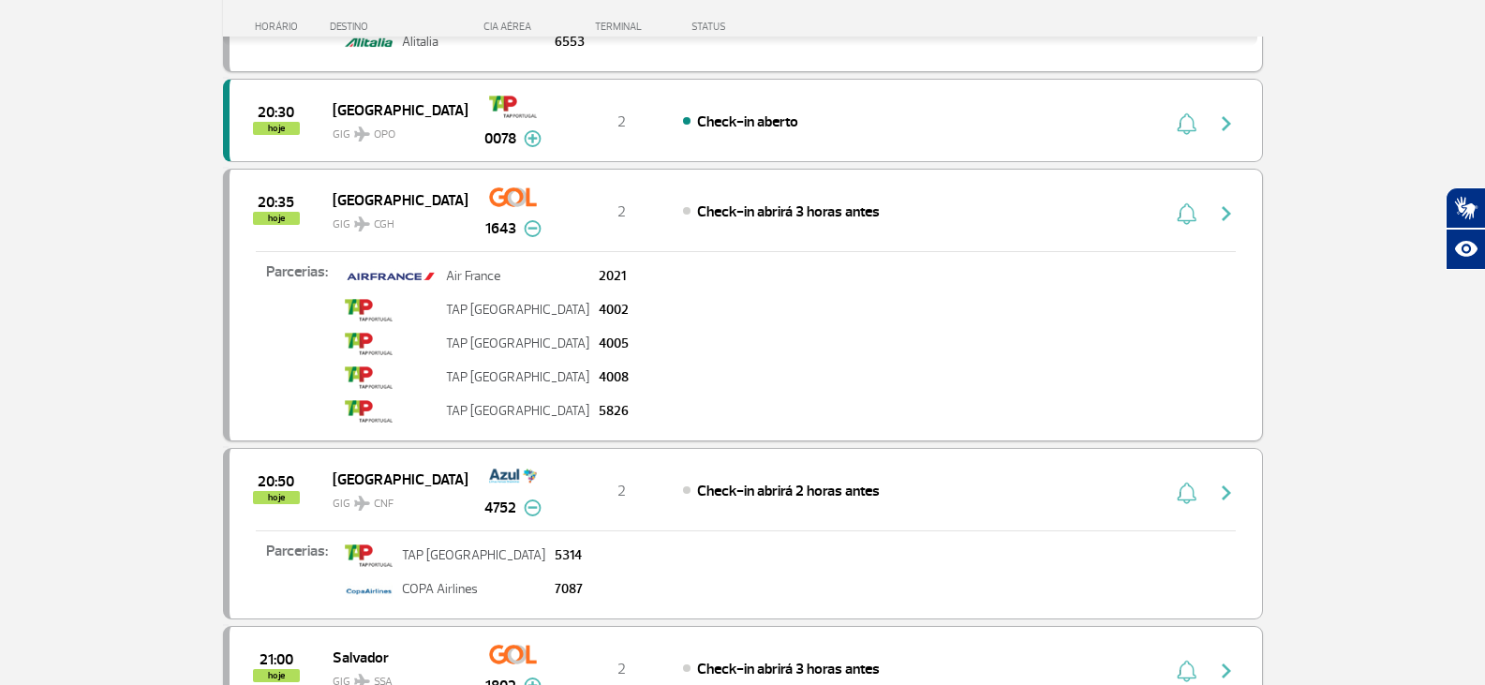
scroll to position [4179, 0]
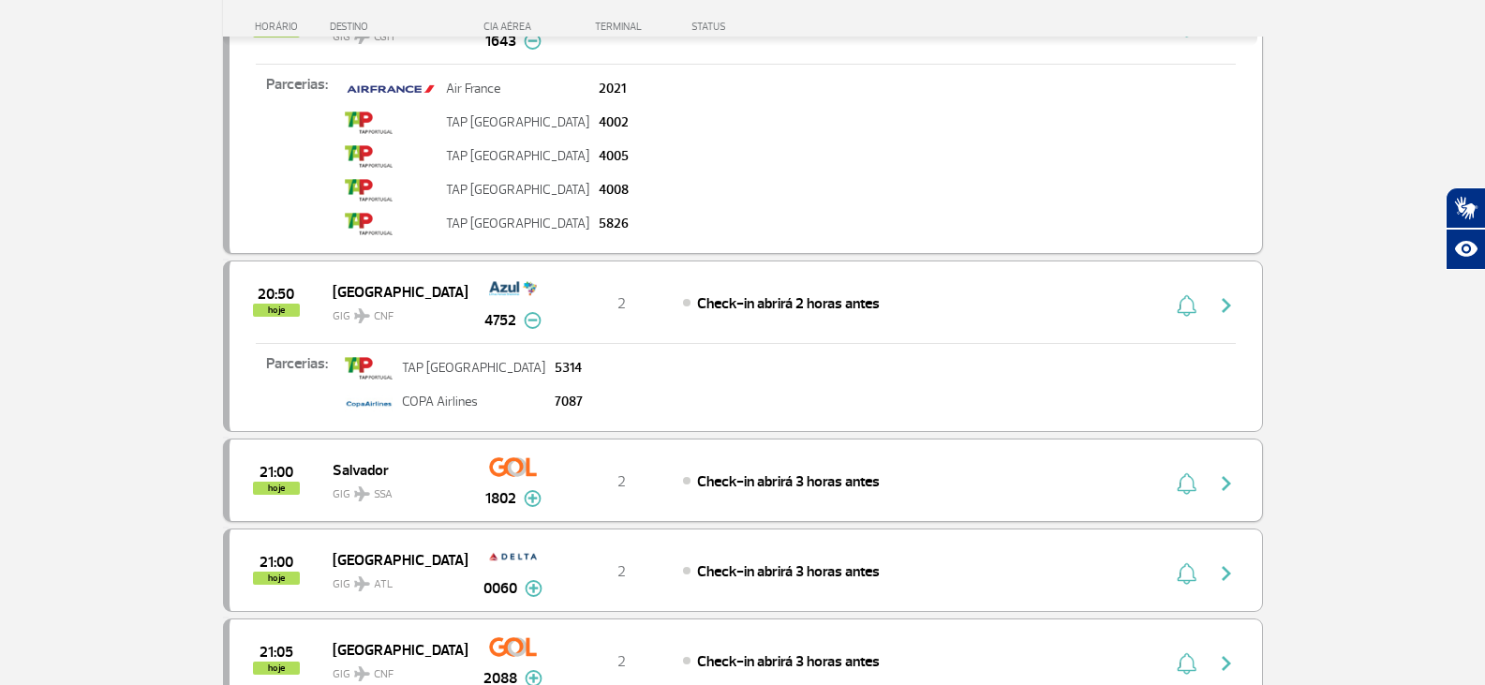
click at [533, 493] on img at bounding box center [533, 498] width 18 height 17
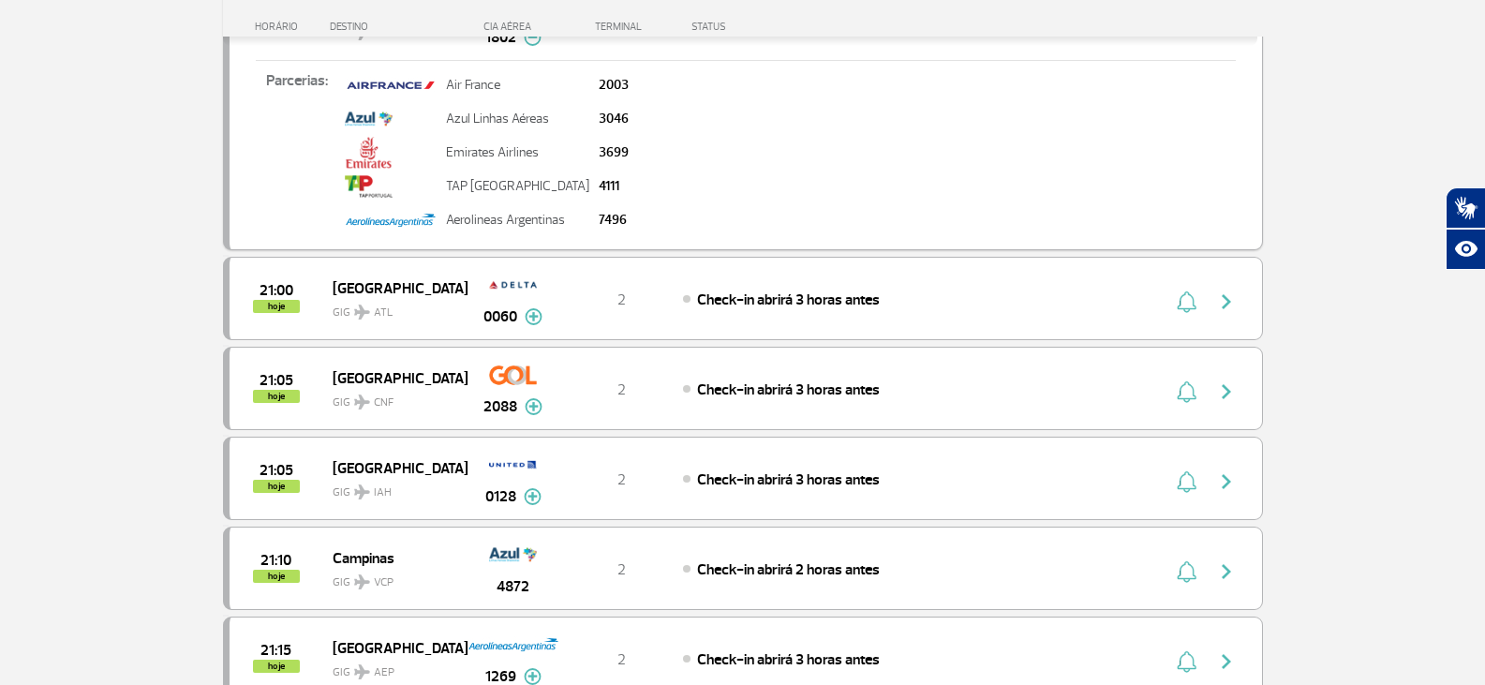
scroll to position [4648, 0]
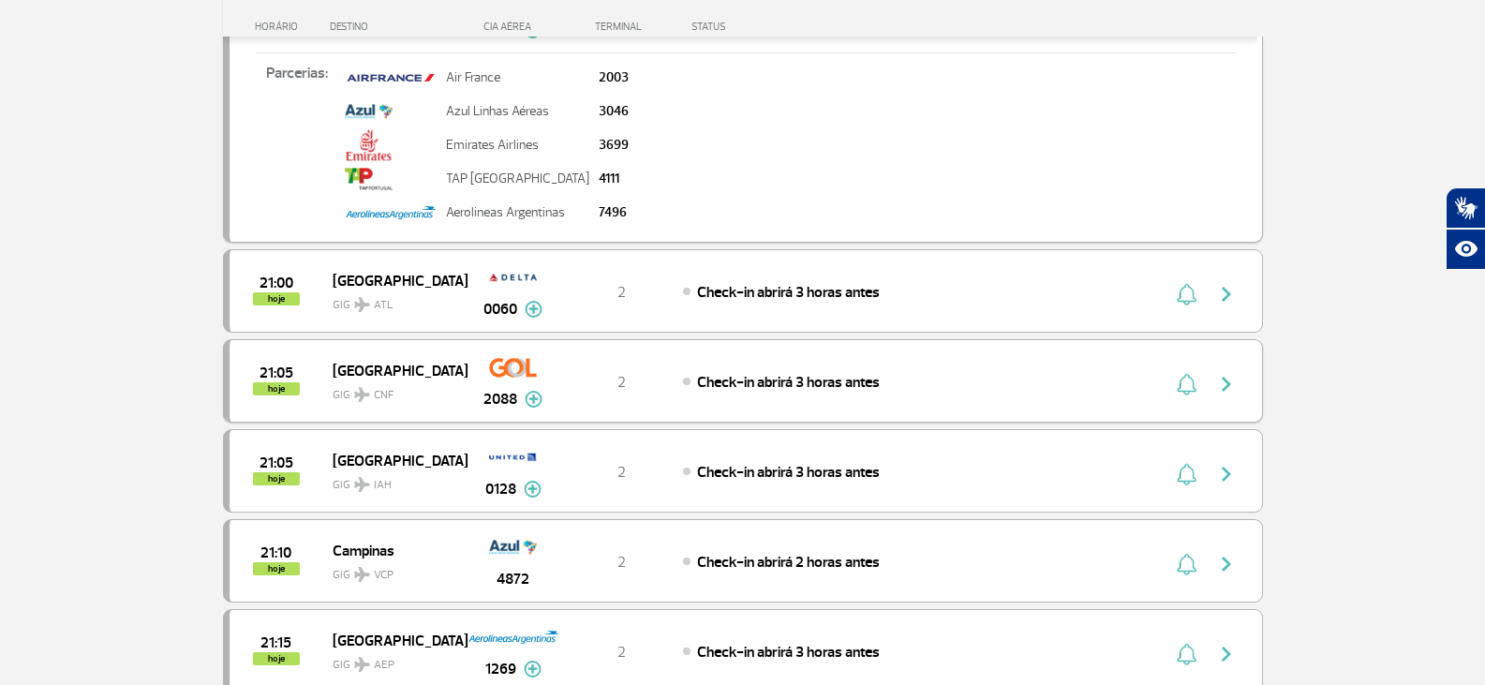
click at [535, 394] on img at bounding box center [534, 399] width 18 height 17
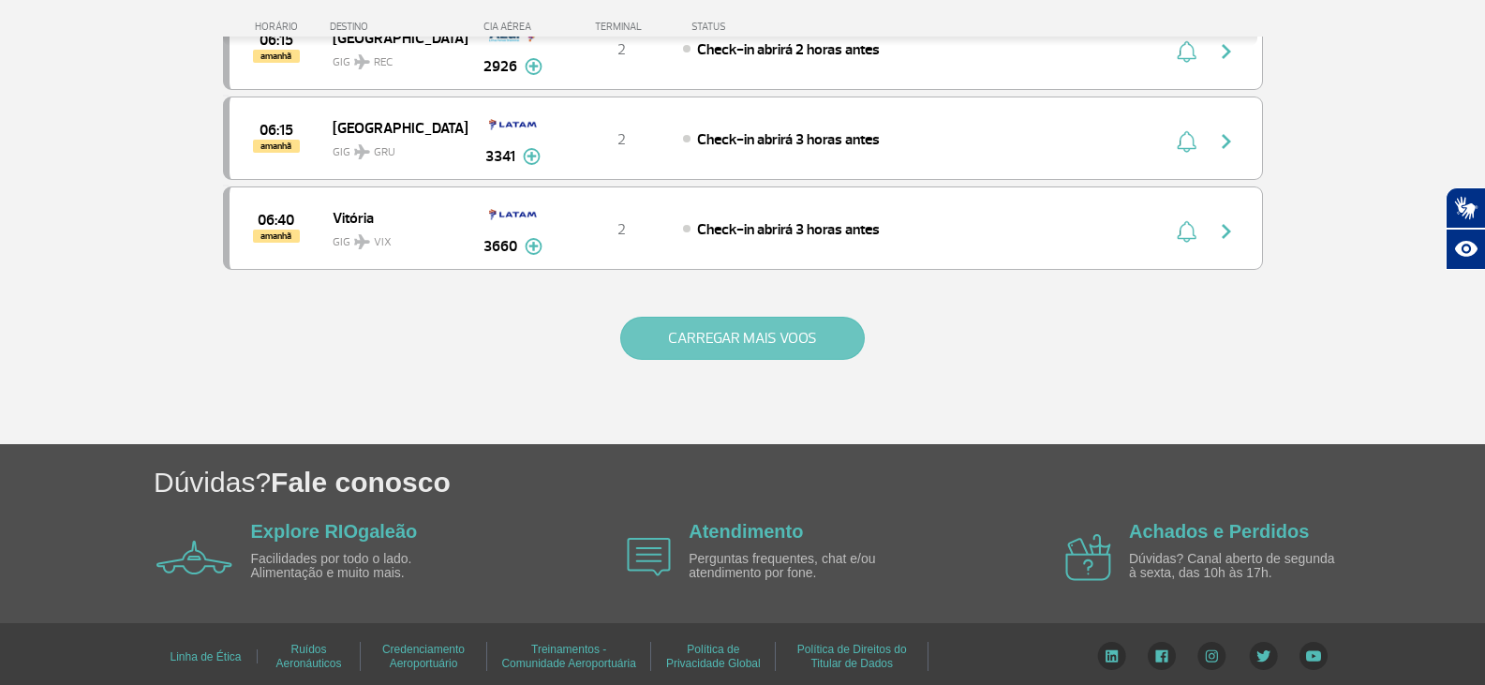
scroll to position [9573, 0]
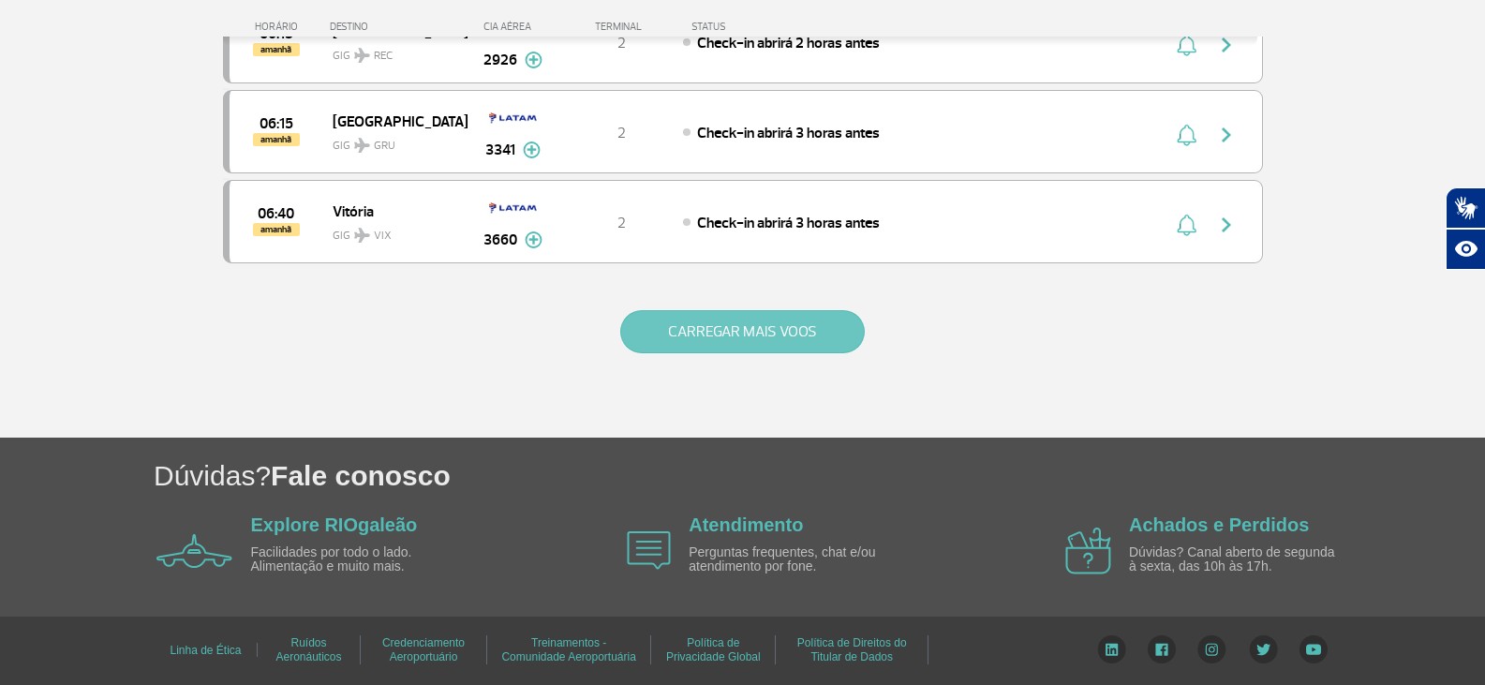
click at [709, 330] on button "CARREGAR MAIS VOOS" at bounding box center [742, 331] width 245 height 43
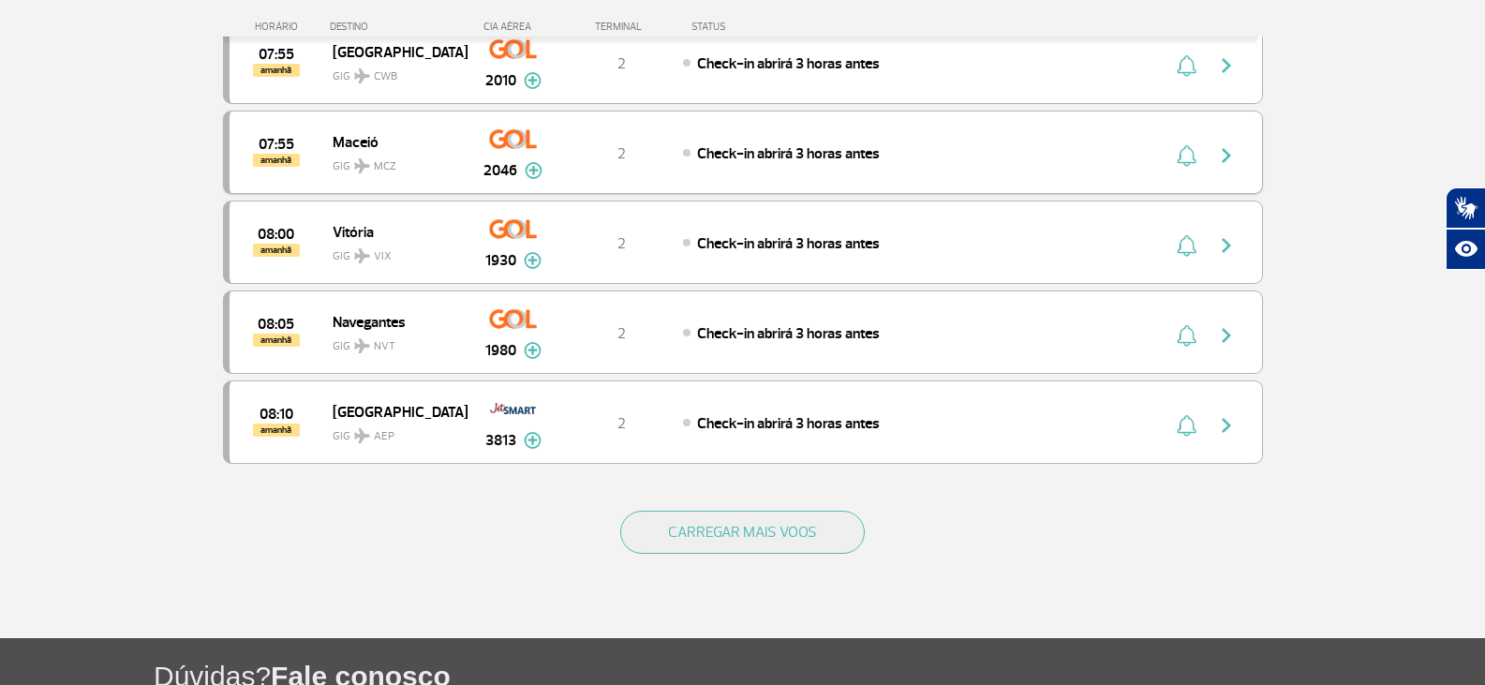
scroll to position [11372, 0]
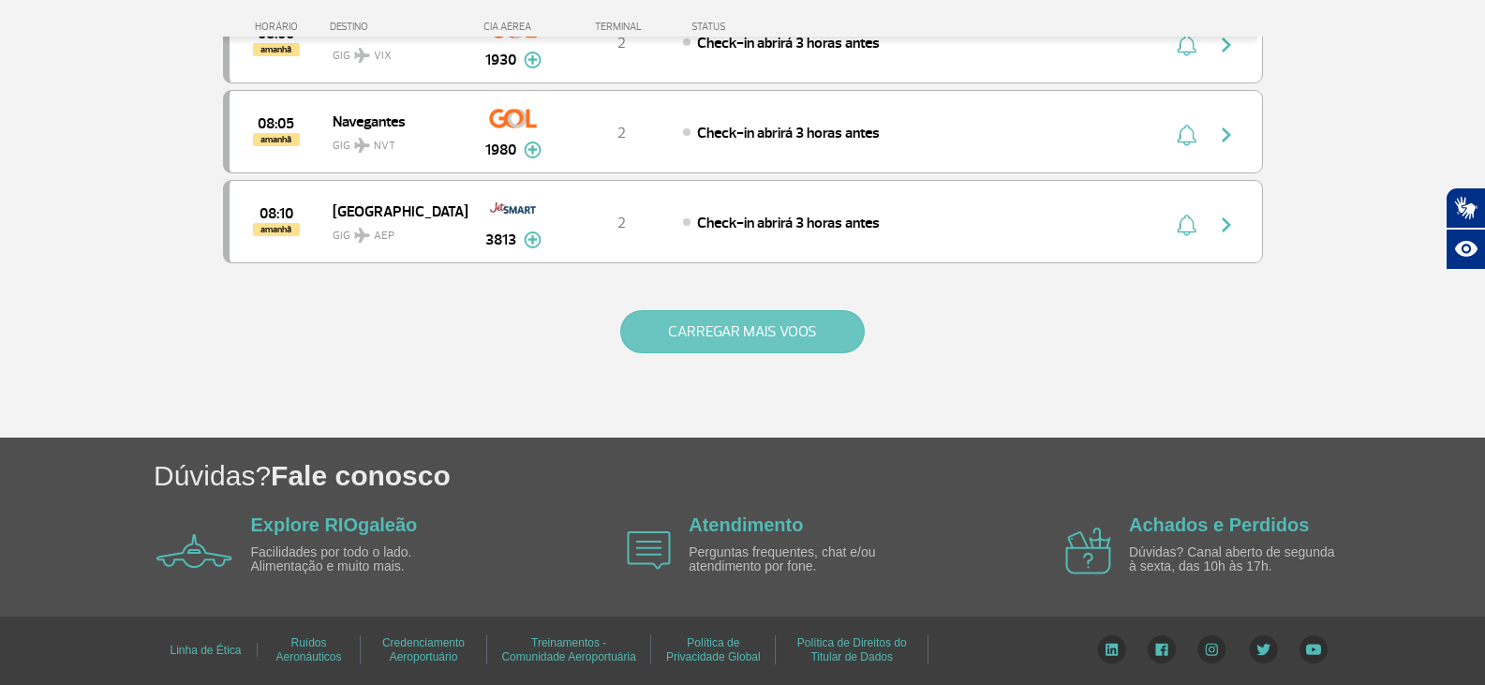
click at [709, 334] on button "CARREGAR MAIS VOOS" at bounding box center [742, 331] width 245 height 43
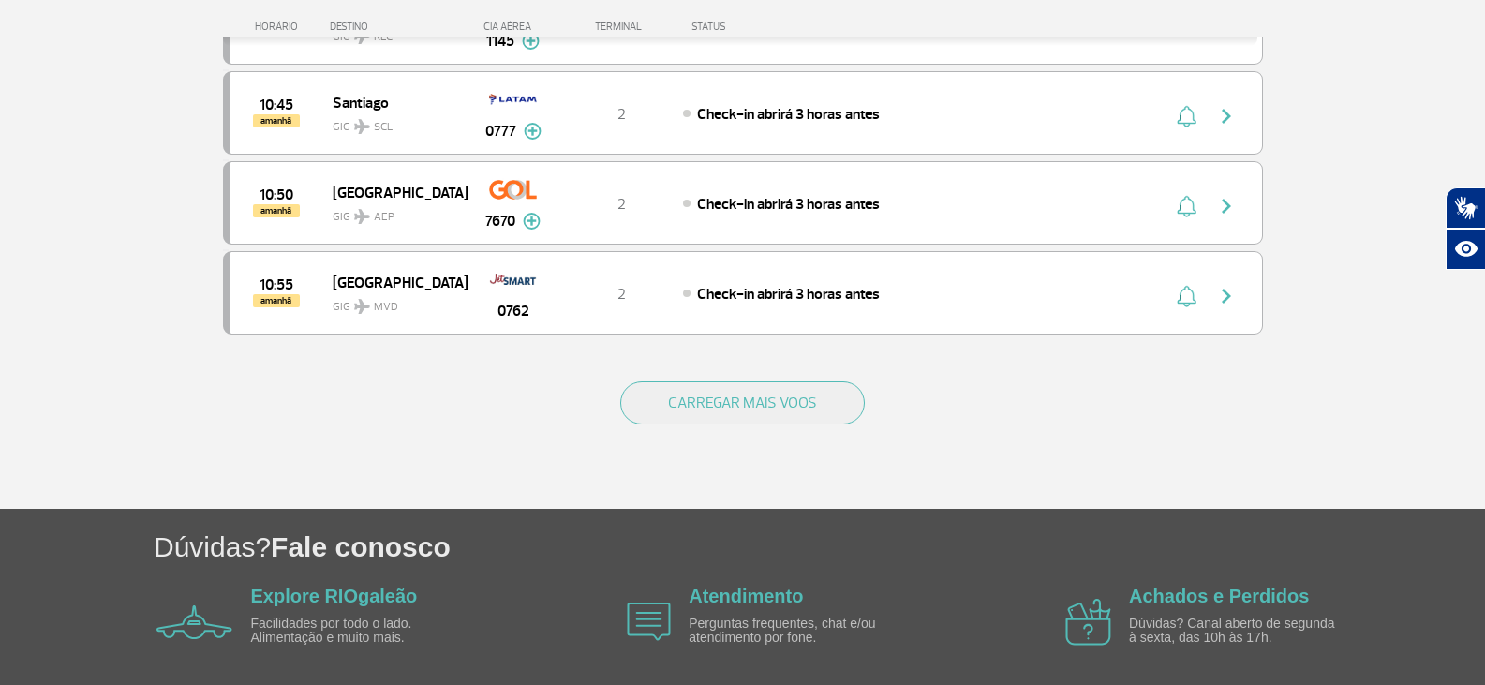
scroll to position [13172, 0]
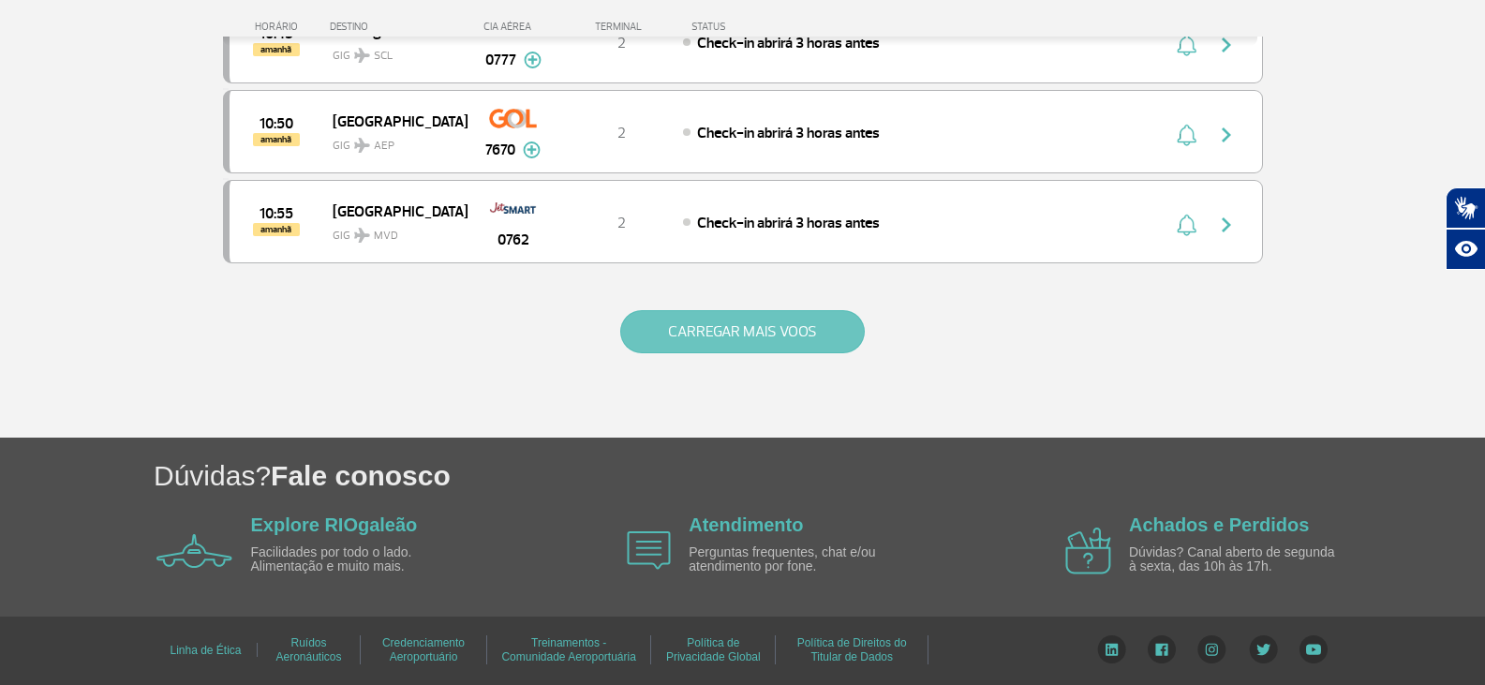
click at [729, 343] on button "CARREGAR MAIS VOOS" at bounding box center [742, 331] width 245 height 43
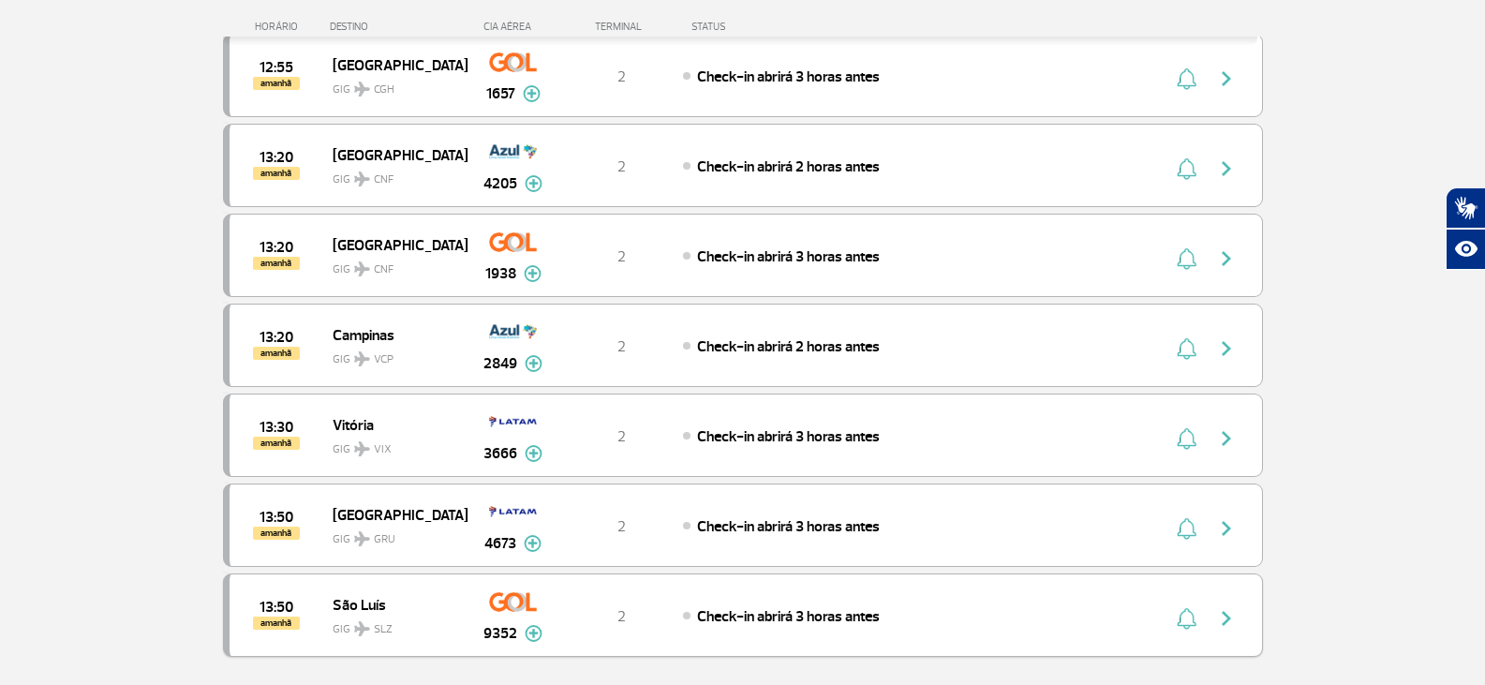
scroll to position [14858, 0]
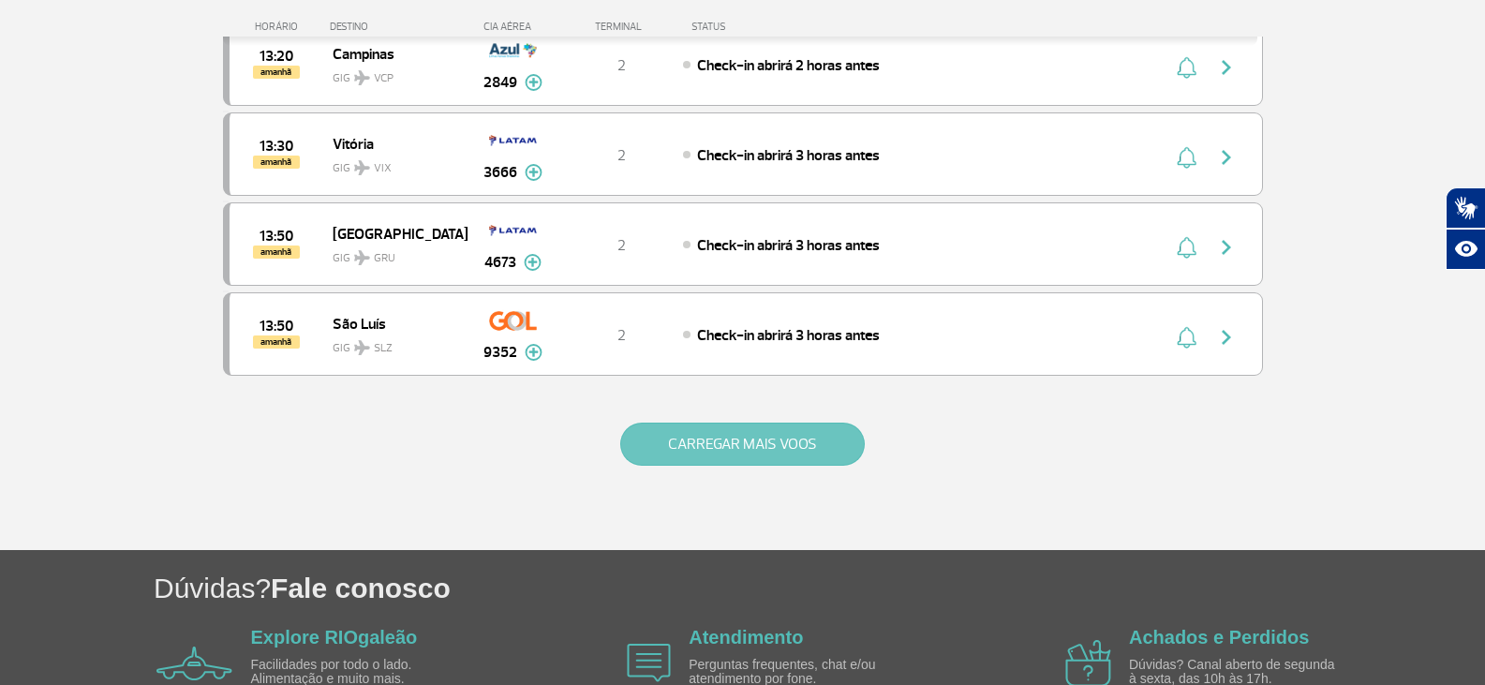
click at [691, 442] on button "CARREGAR MAIS VOOS" at bounding box center [742, 444] width 245 height 43
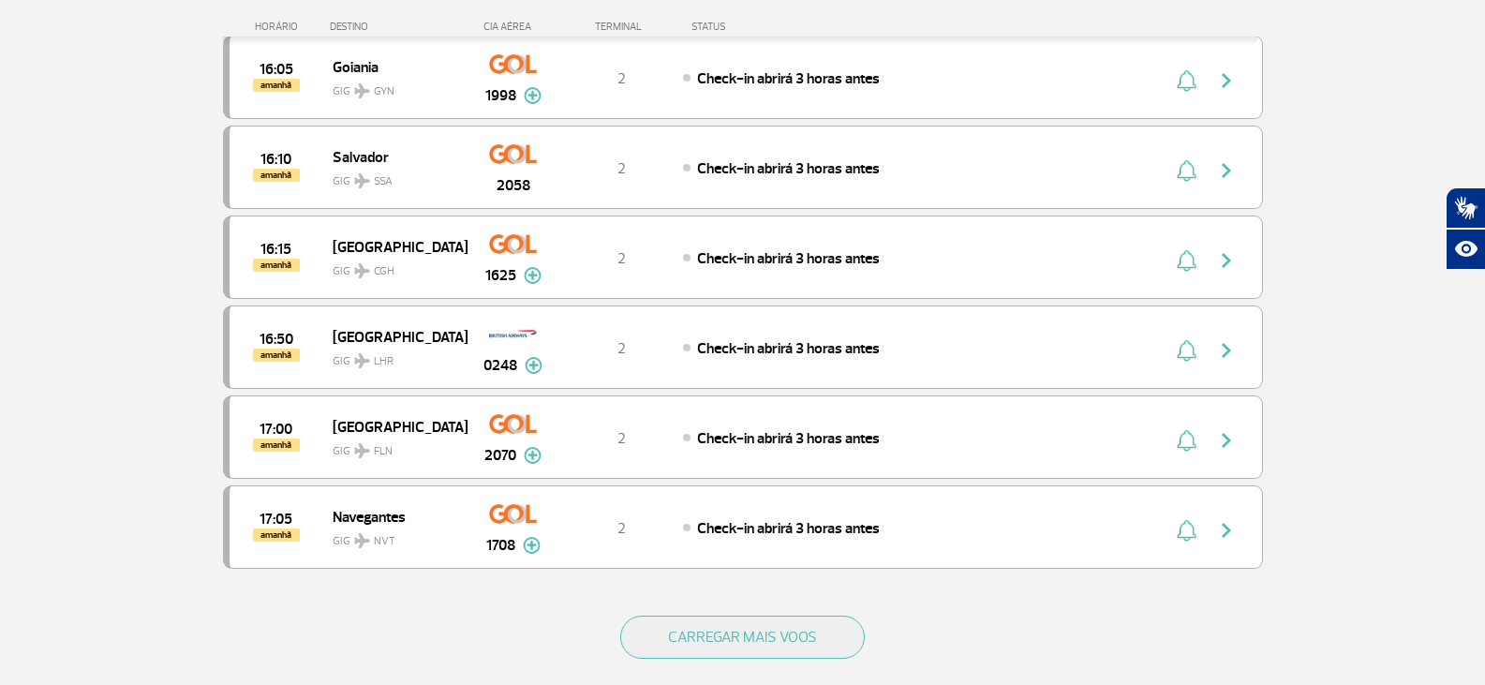
scroll to position [16733, 0]
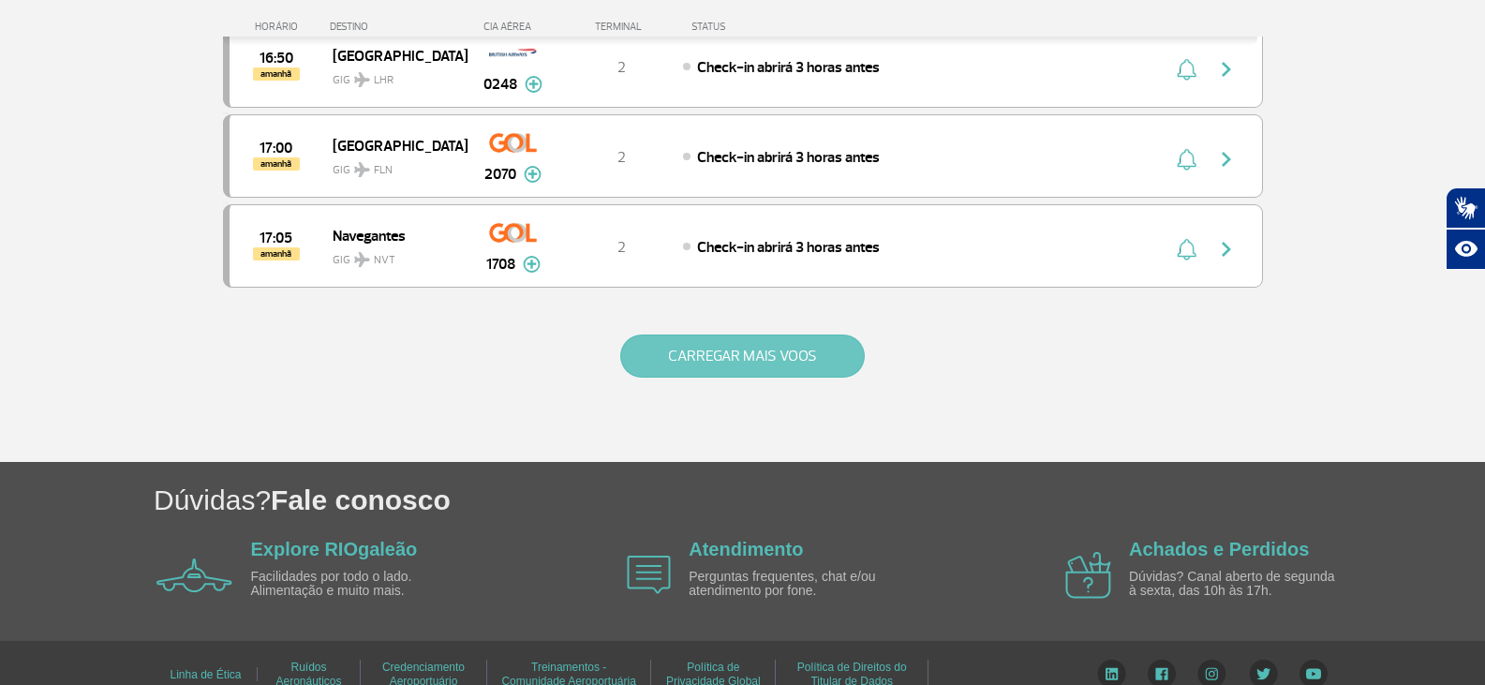
click at [799, 359] on button "CARREGAR MAIS VOOS" at bounding box center [742, 356] width 245 height 43
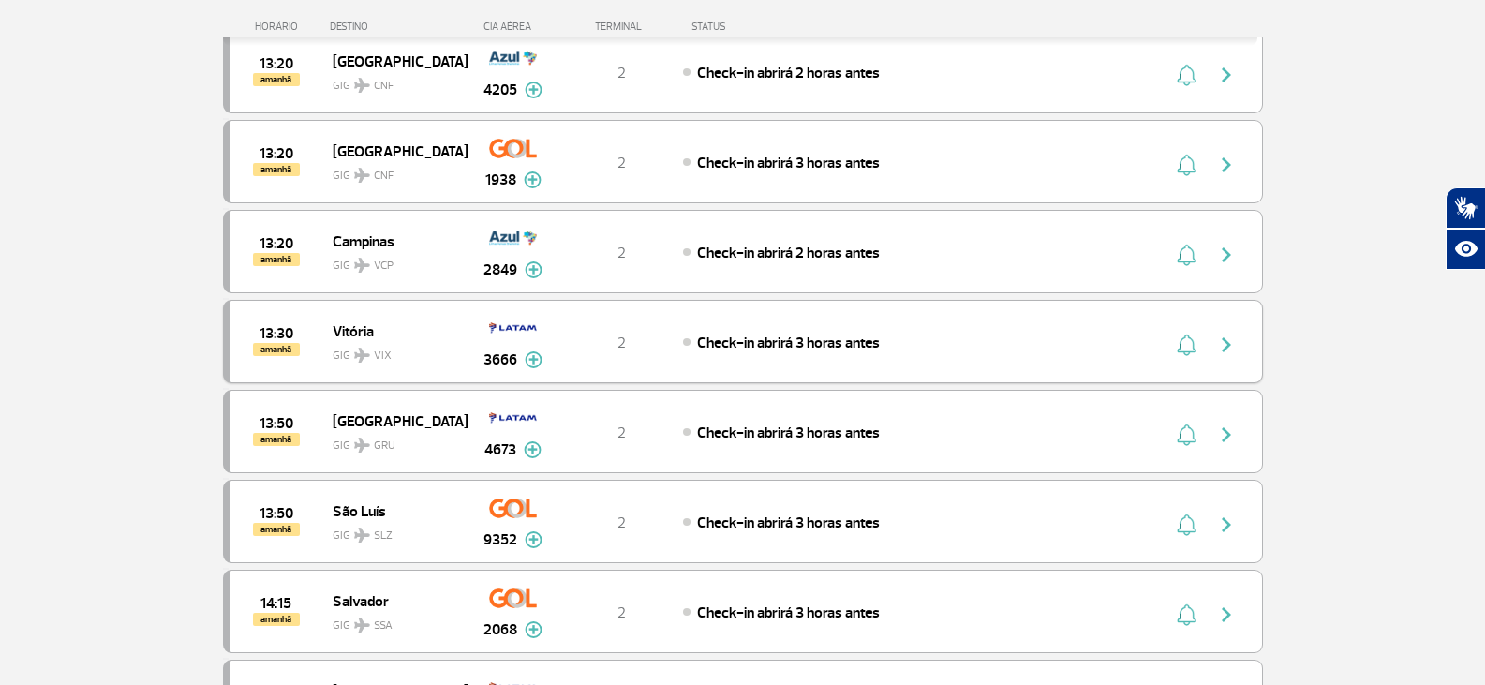
scroll to position [14390, 0]
